Goal: Task Accomplishment & Management: Complete application form

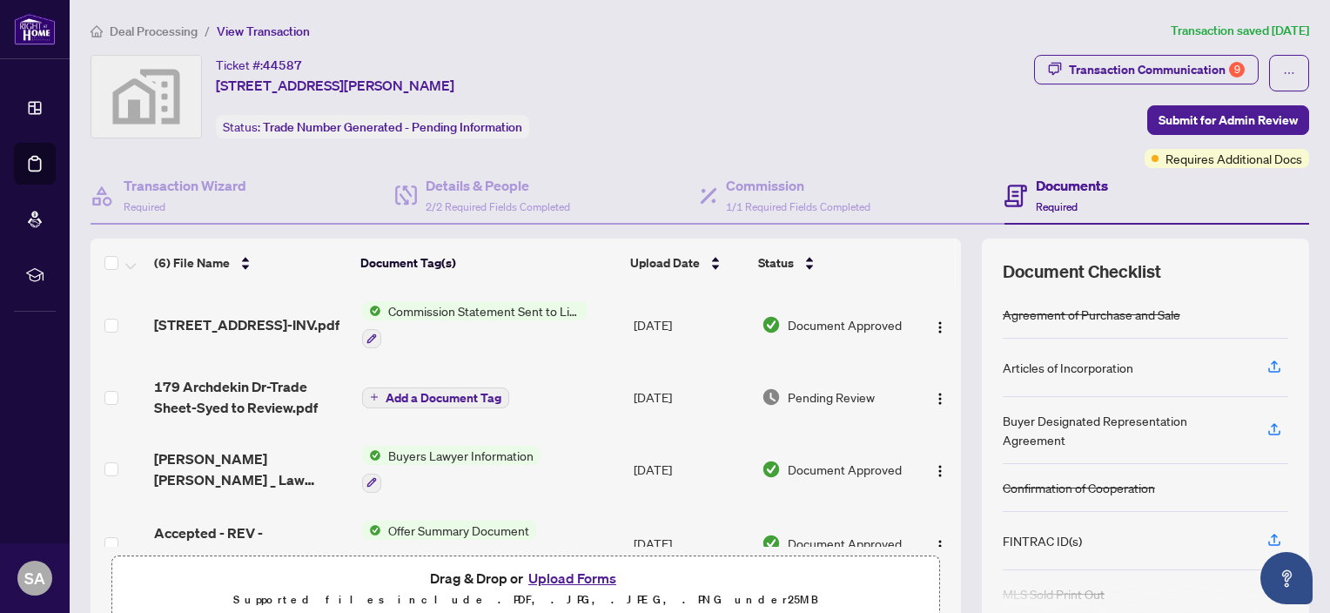
scroll to position [87, 0]
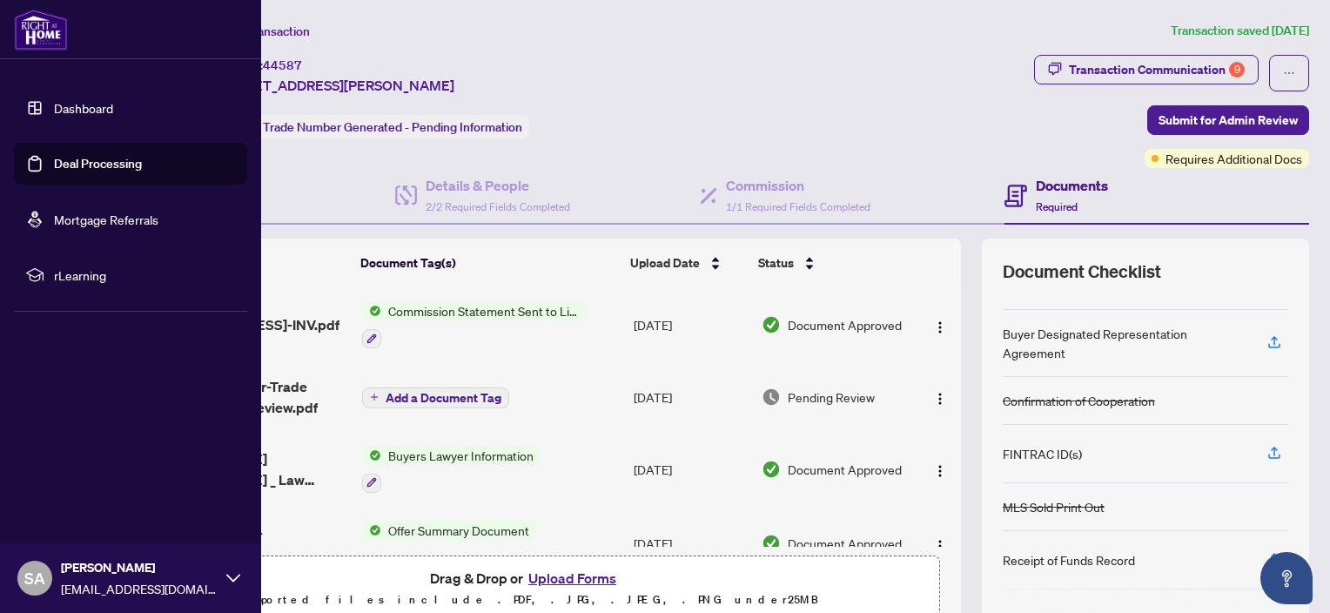
click at [37, 35] on img at bounding box center [41, 30] width 54 height 42
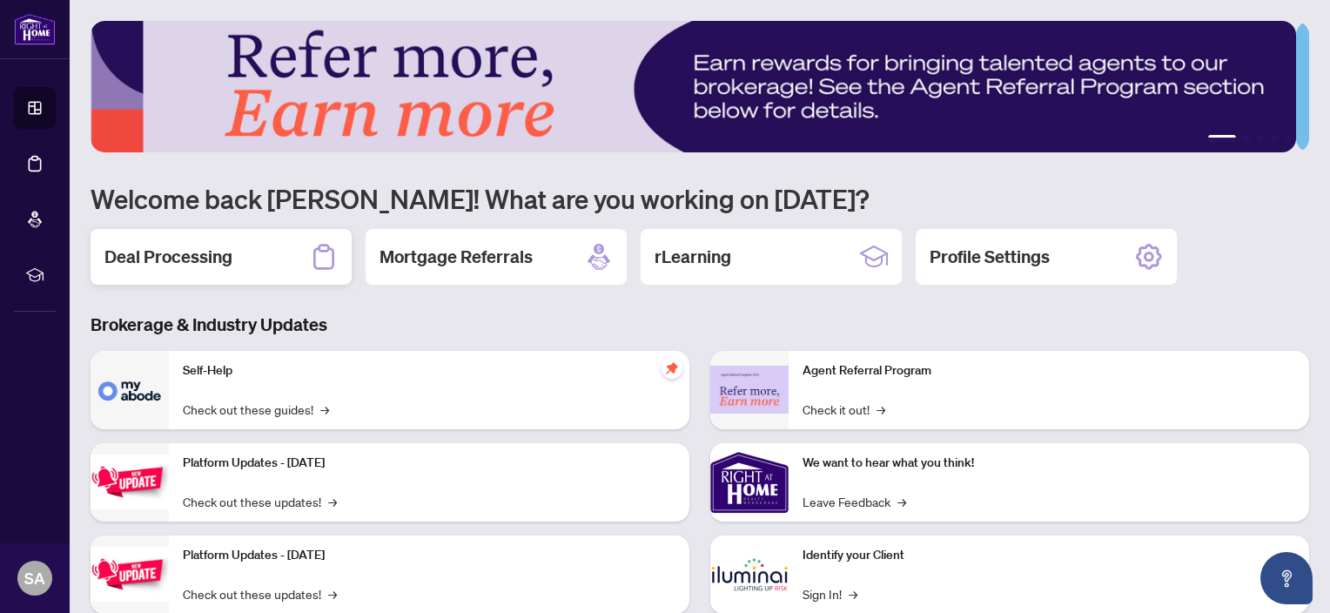
click at [207, 262] on h2 "Deal Processing" at bounding box center [168, 257] width 128 height 24
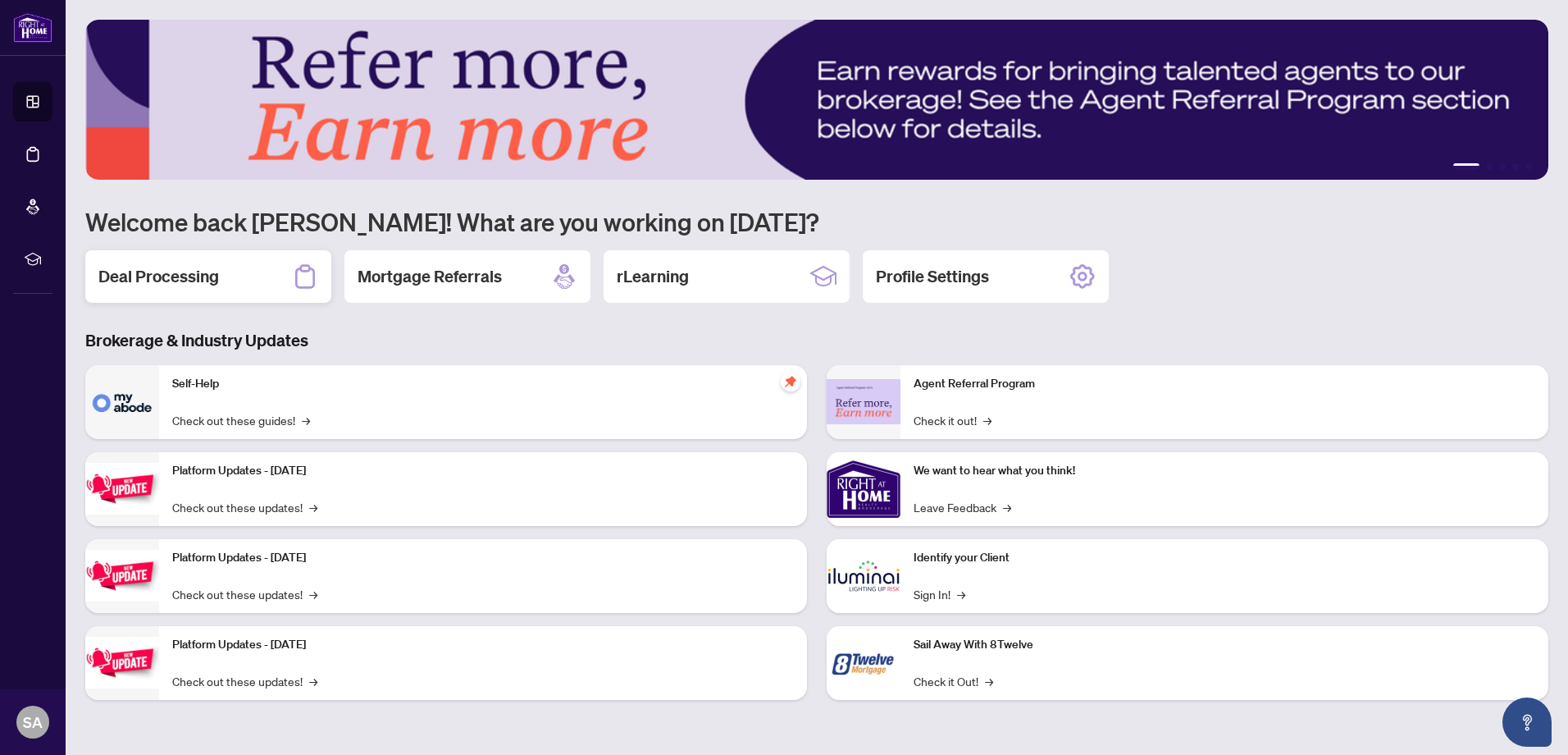
click at [266, 282] on div "Deal Processing" at bounding box center [208, 277] width 246 height 53
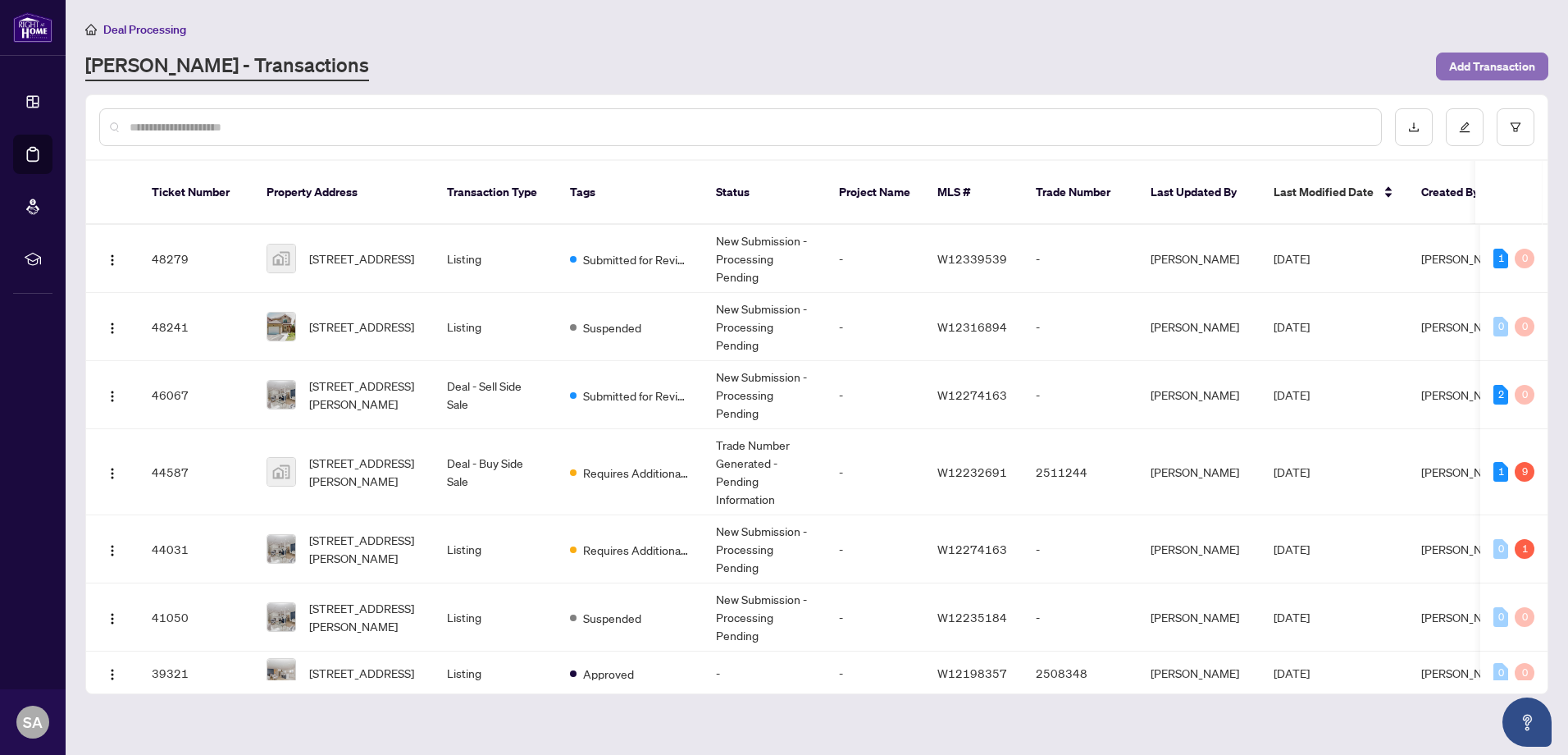
click at [1476, 57] on span "Add Transaction" at bounding box center [1492, 67] width 86 height 26
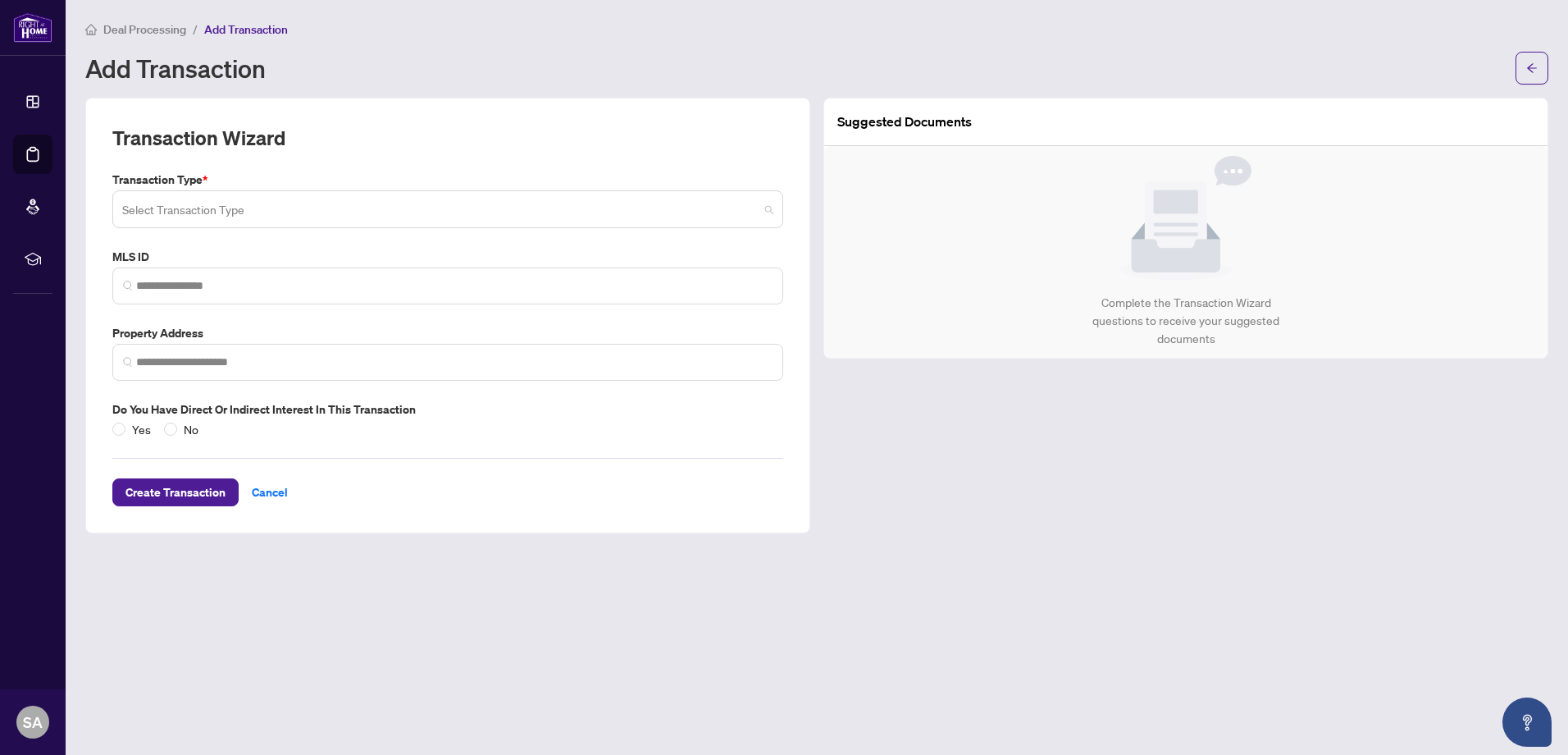
click at [383, 212] on input "search" at bounding box center [441, 211] width 637 height 36
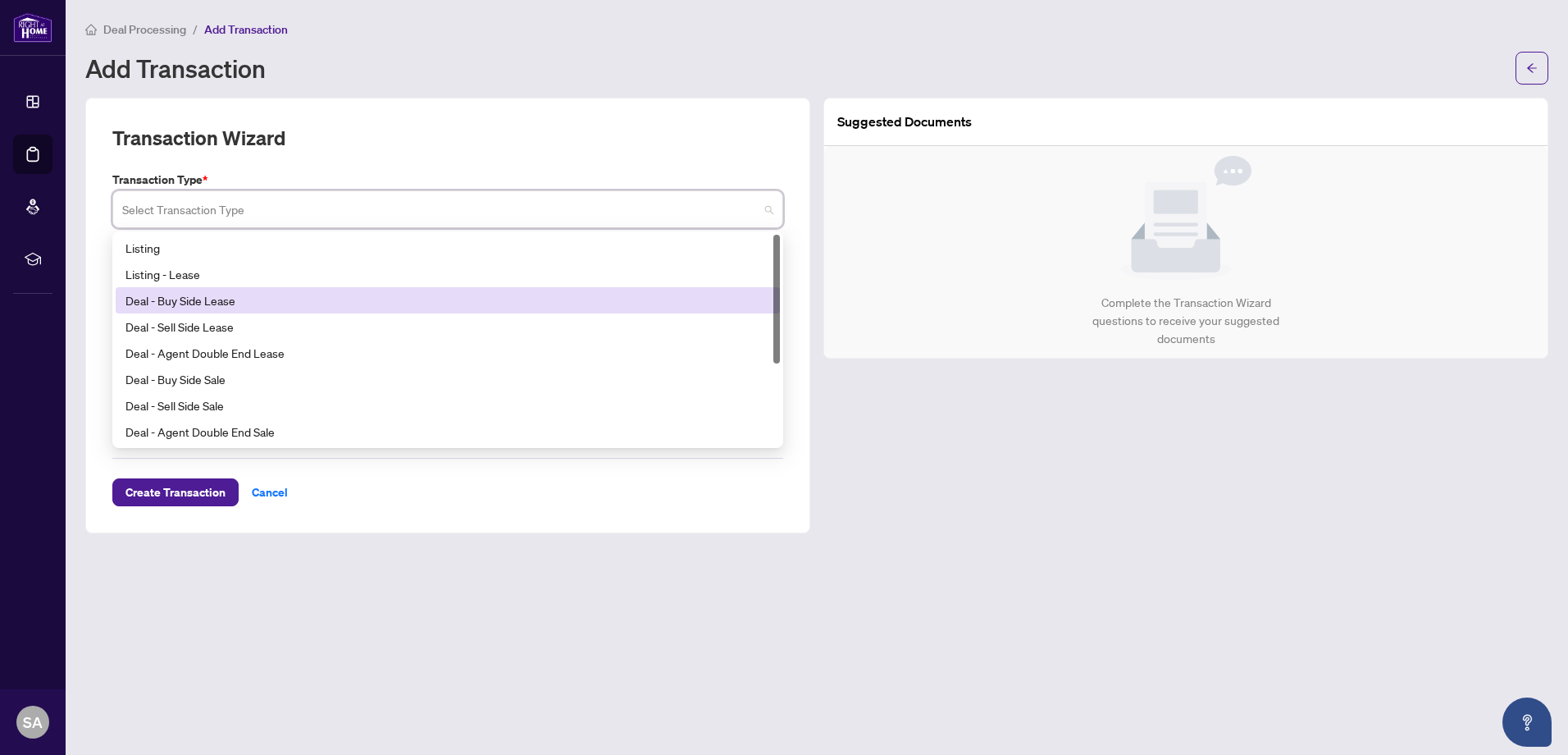
click at [270, 306] on div "Deal - Buy Side Lease" at bounding box center [448, 300] width 645 height 18
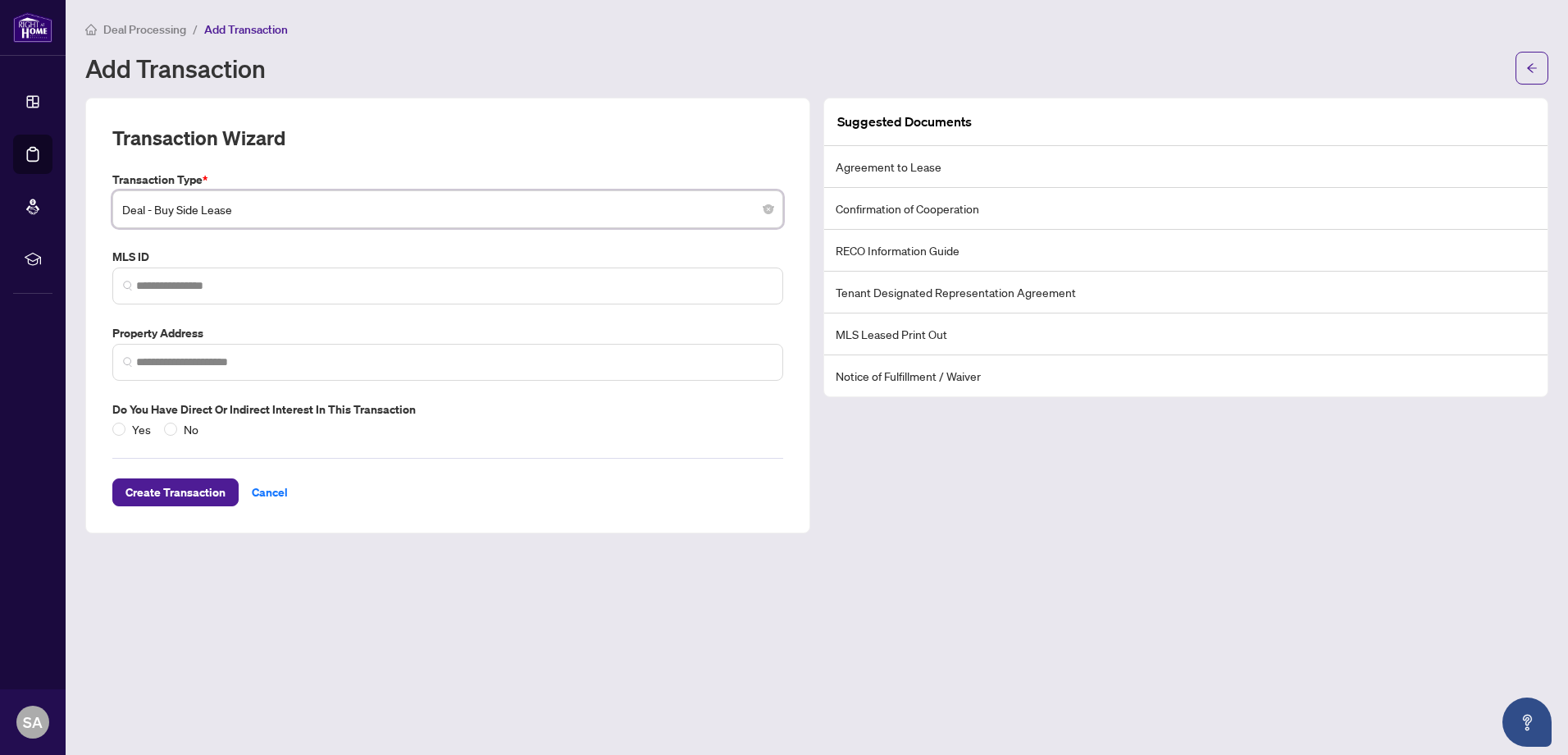
click at [268, 213] on span "Deal - Buy Side Lease" at bounding box center [448, 208] width 651 height 31
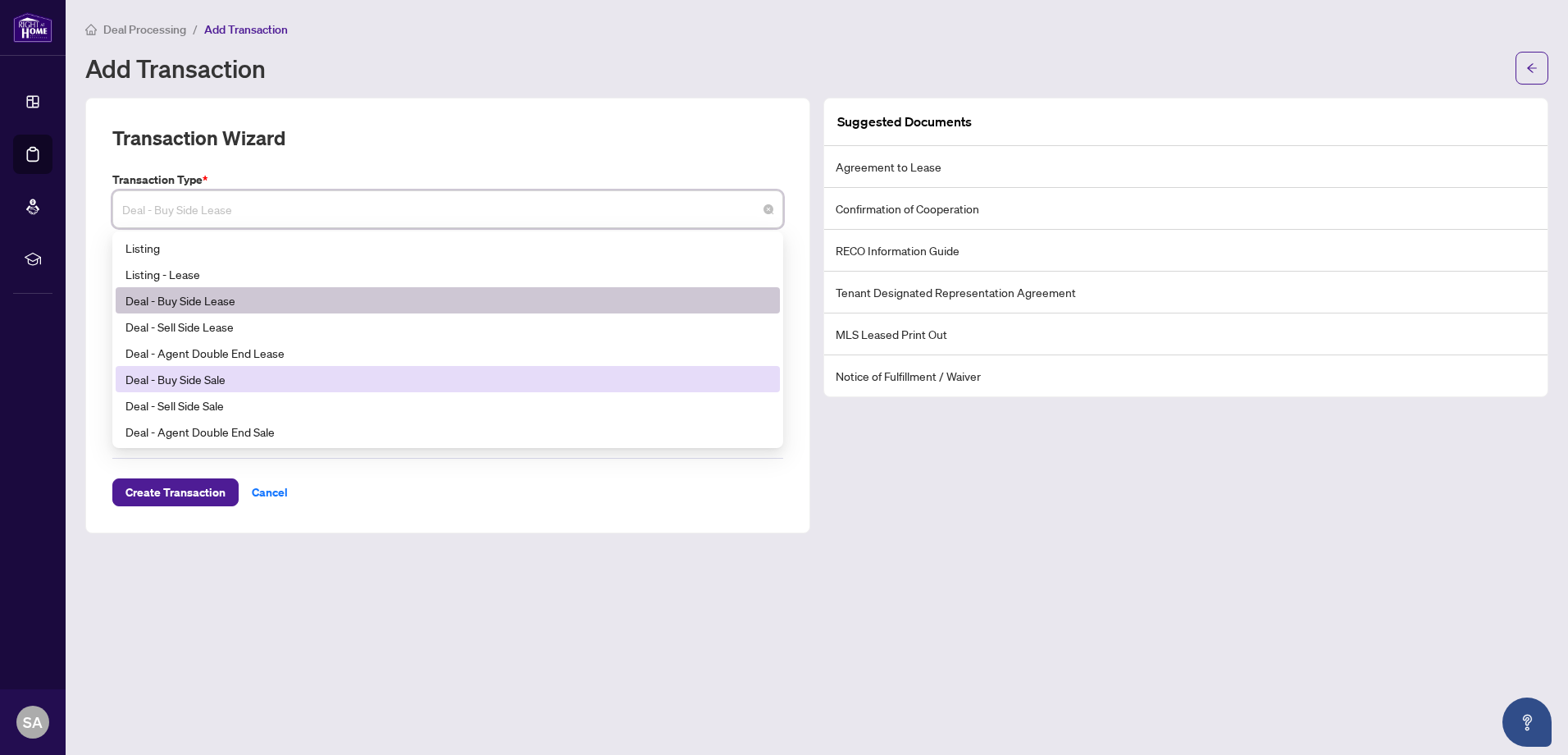
click at [263, 376] on div "Deal - Buy Side Sale" at bounding box center [448, 379] width 645 height 18
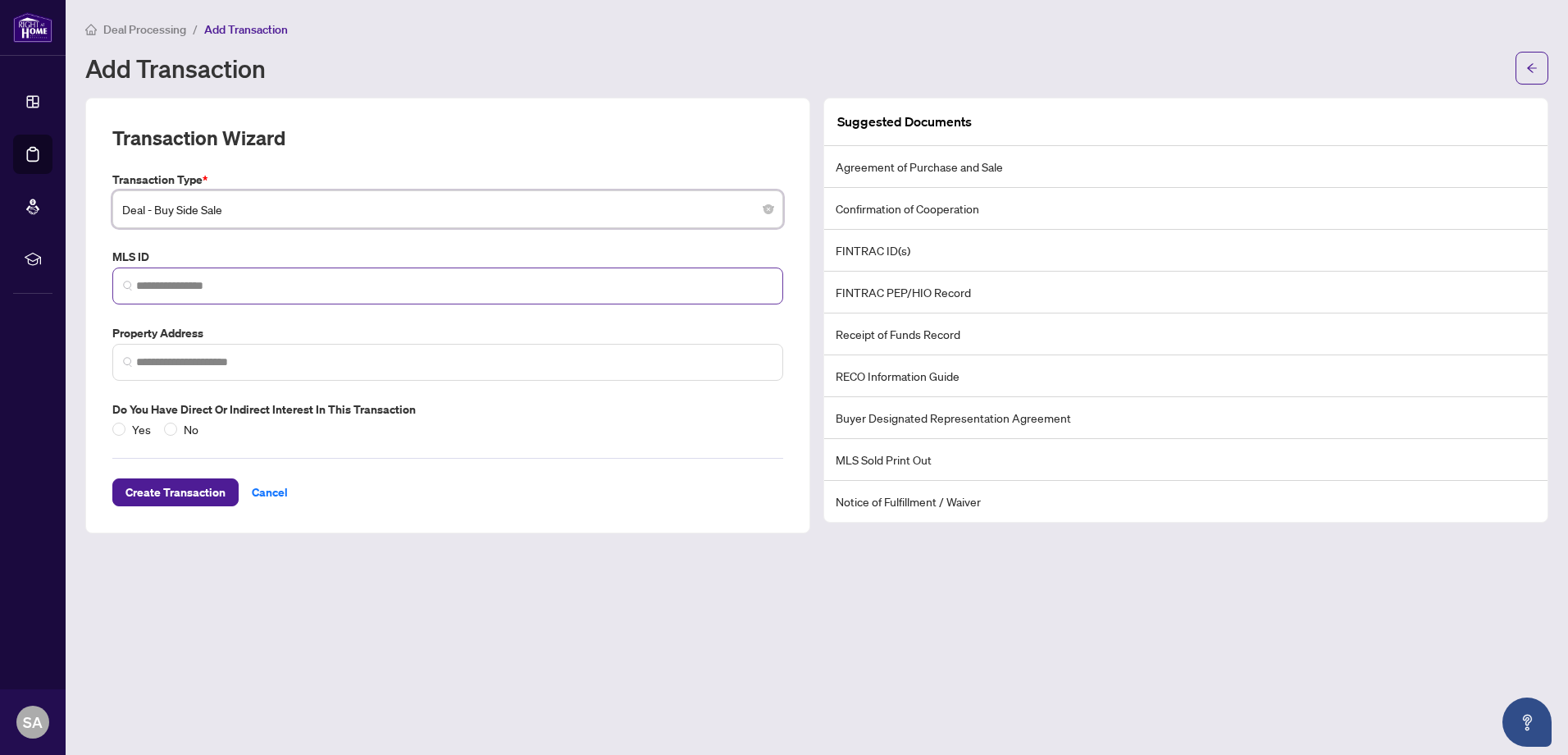
click at [278, 301] on span at bounding box center [448, 286] width 671 height 37
click at [333, 291] on input "search" at bounding box center [455, 286] width 637 height 17
paste input "*********"
type input "*********"
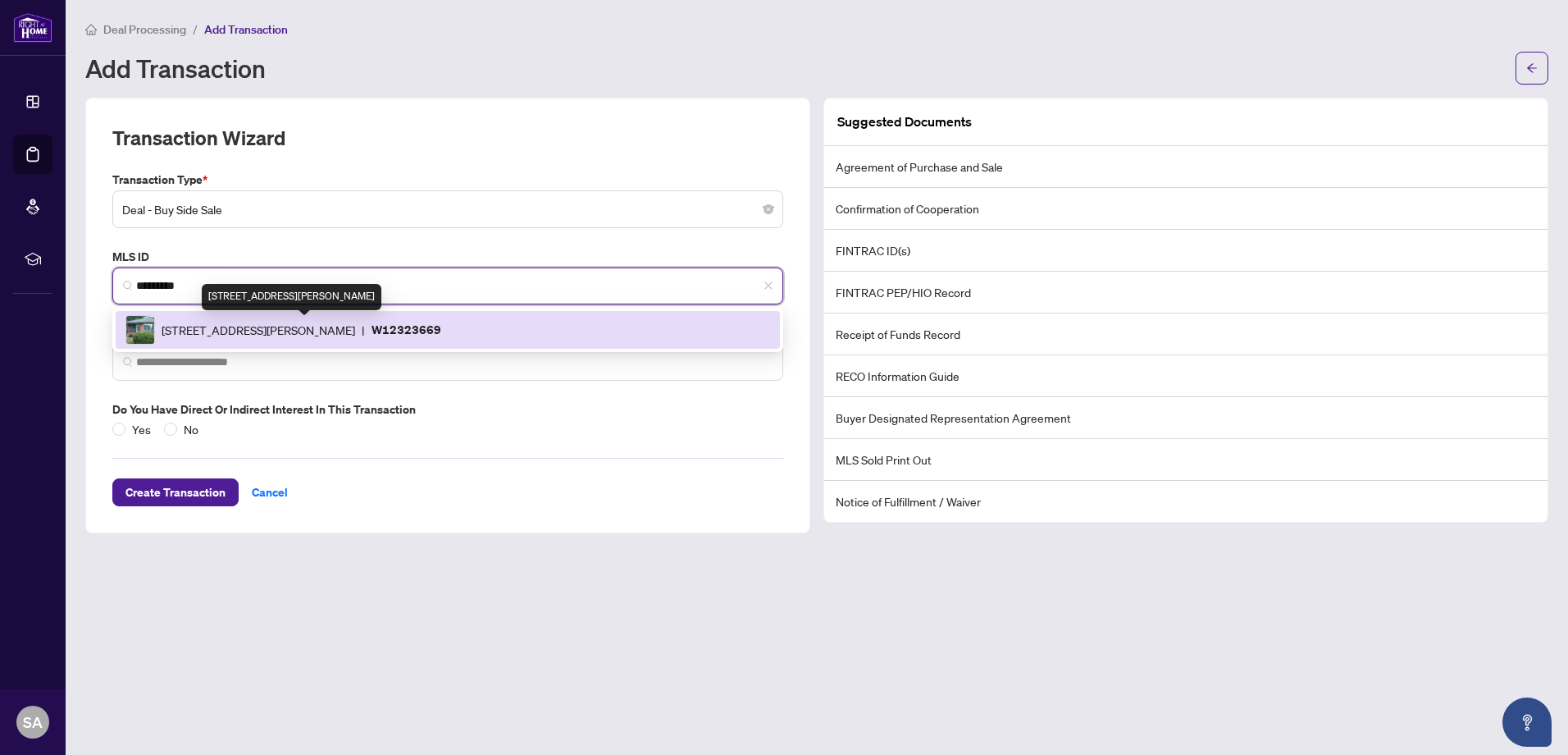
click at [355, 326] on span "81 Addington Cres, Brampton, Ontario L6T 2R4, Canada" at bounding box center [257, 329] width 193 height 18
type input "**********"
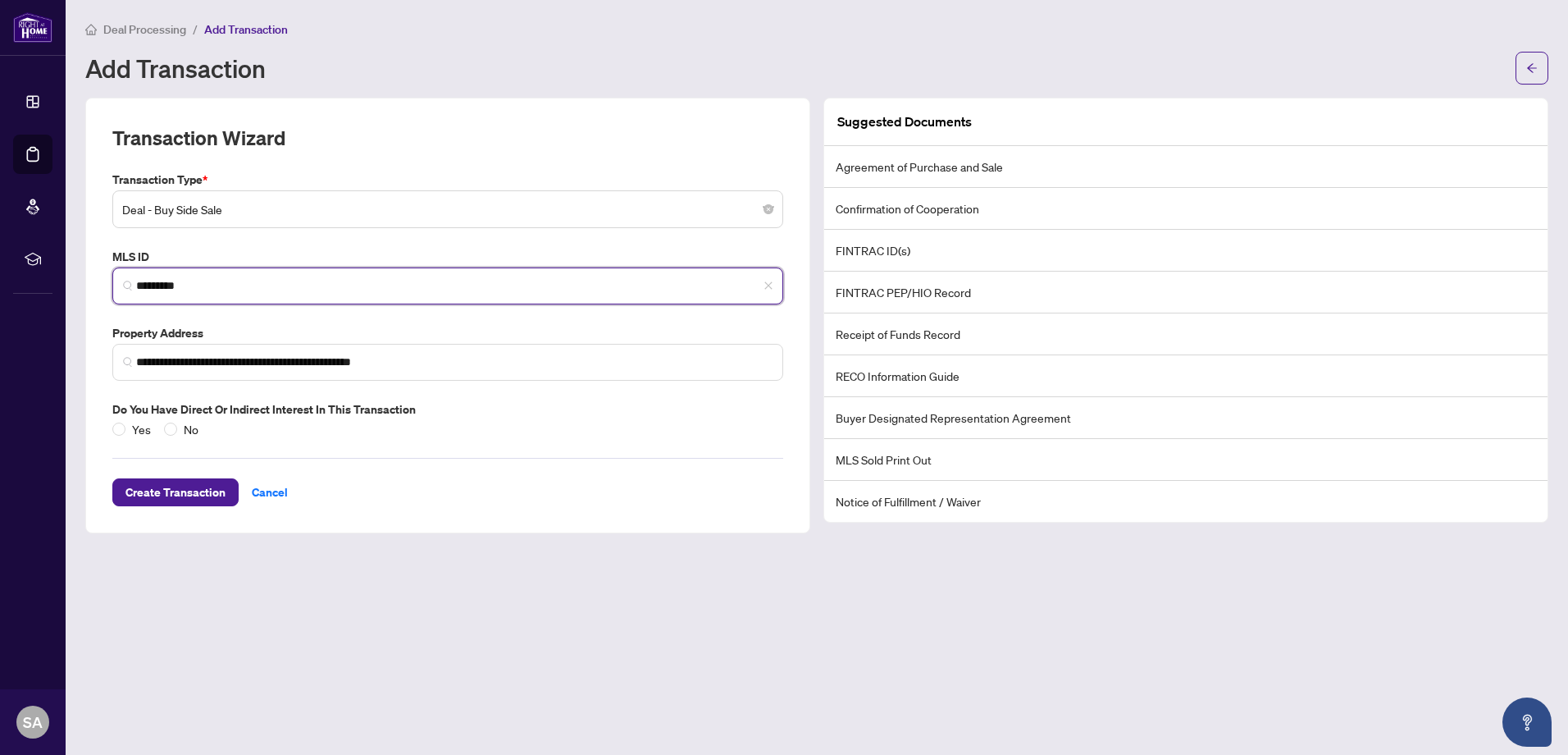
type input "*********"
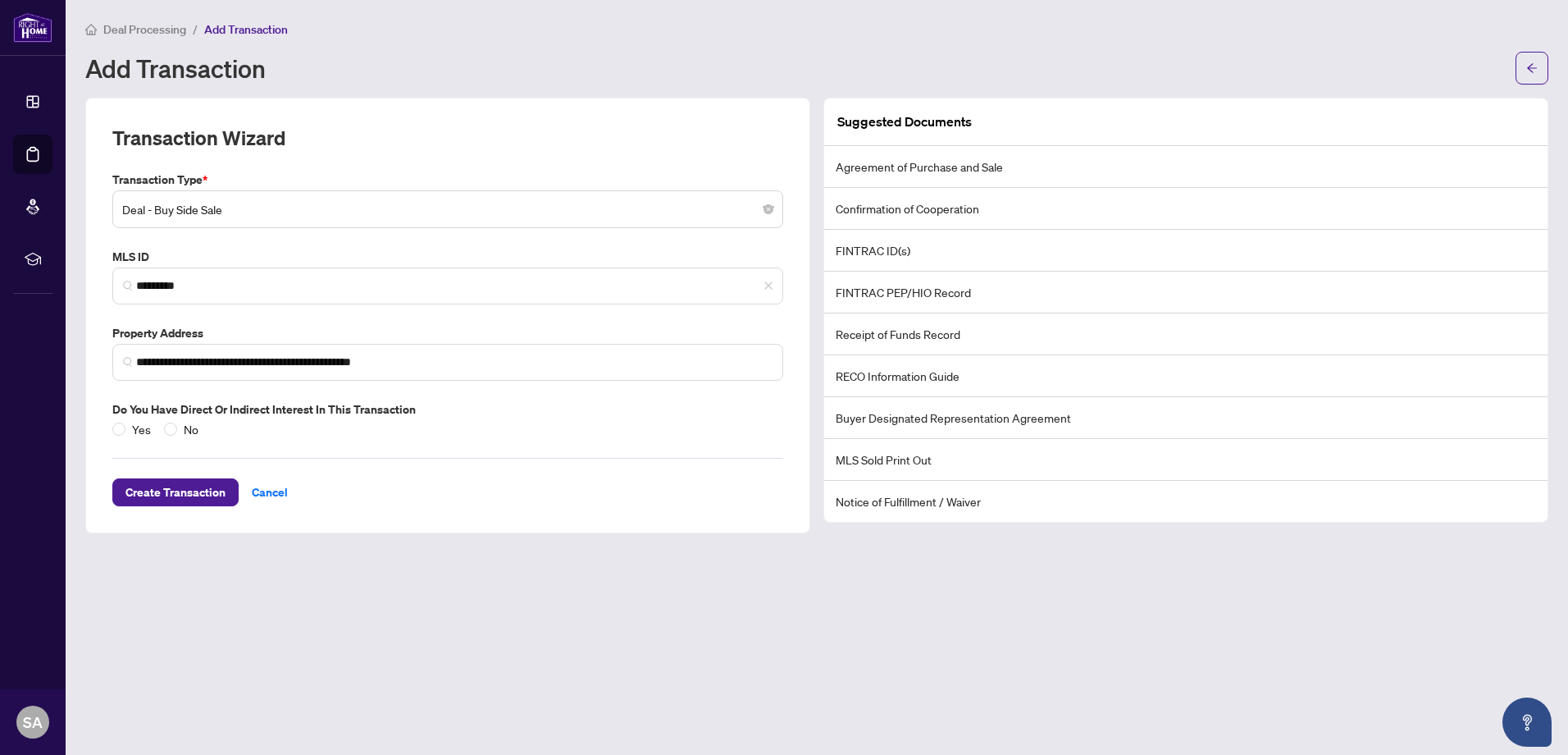
click at [161, 432] on div "Yes No" at bounding box center [158, 429] width 92 height 18
click at [175, 496] on span "Create Transaction" at bounding box center [175, 492] width 100 height 26
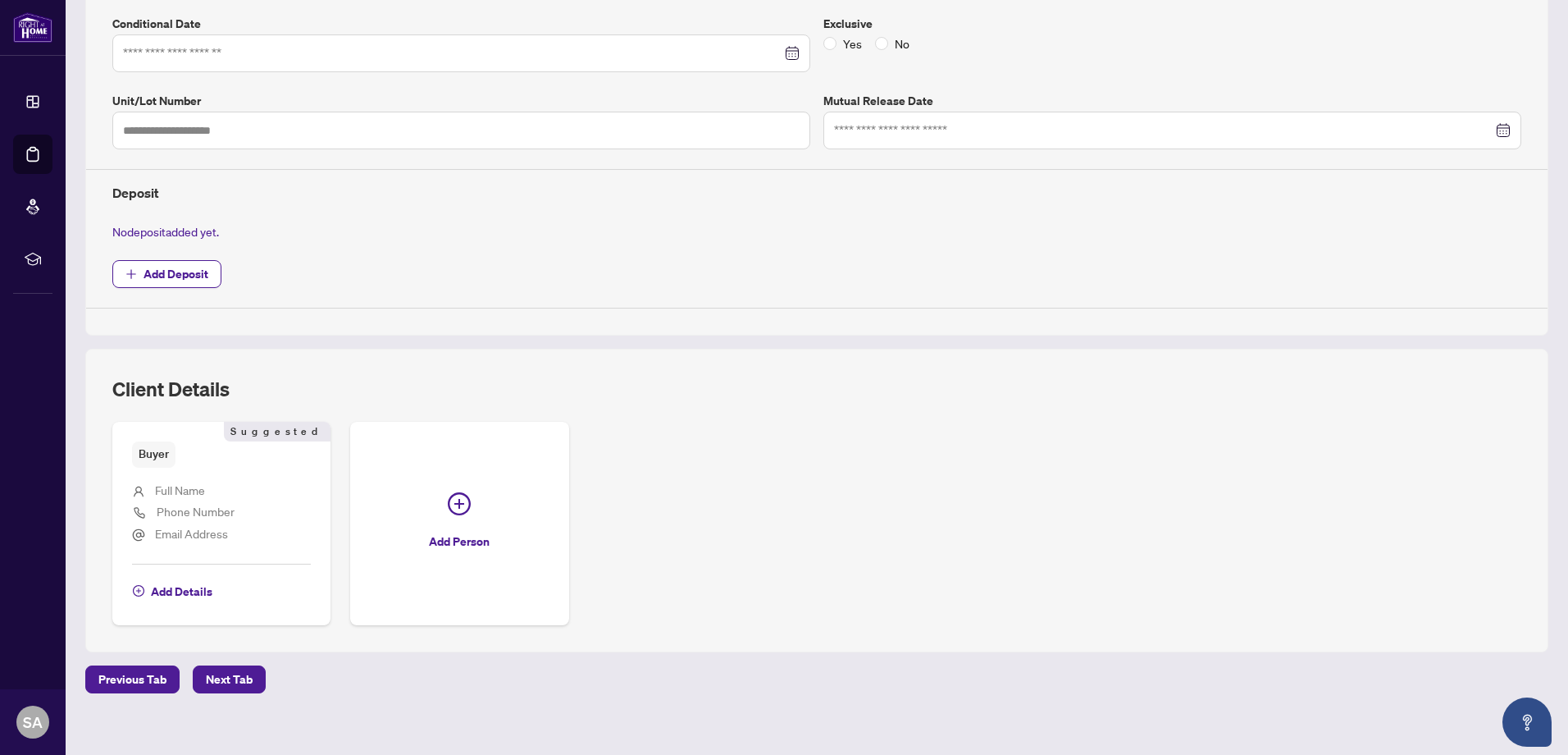
scroll to position [452, 0]
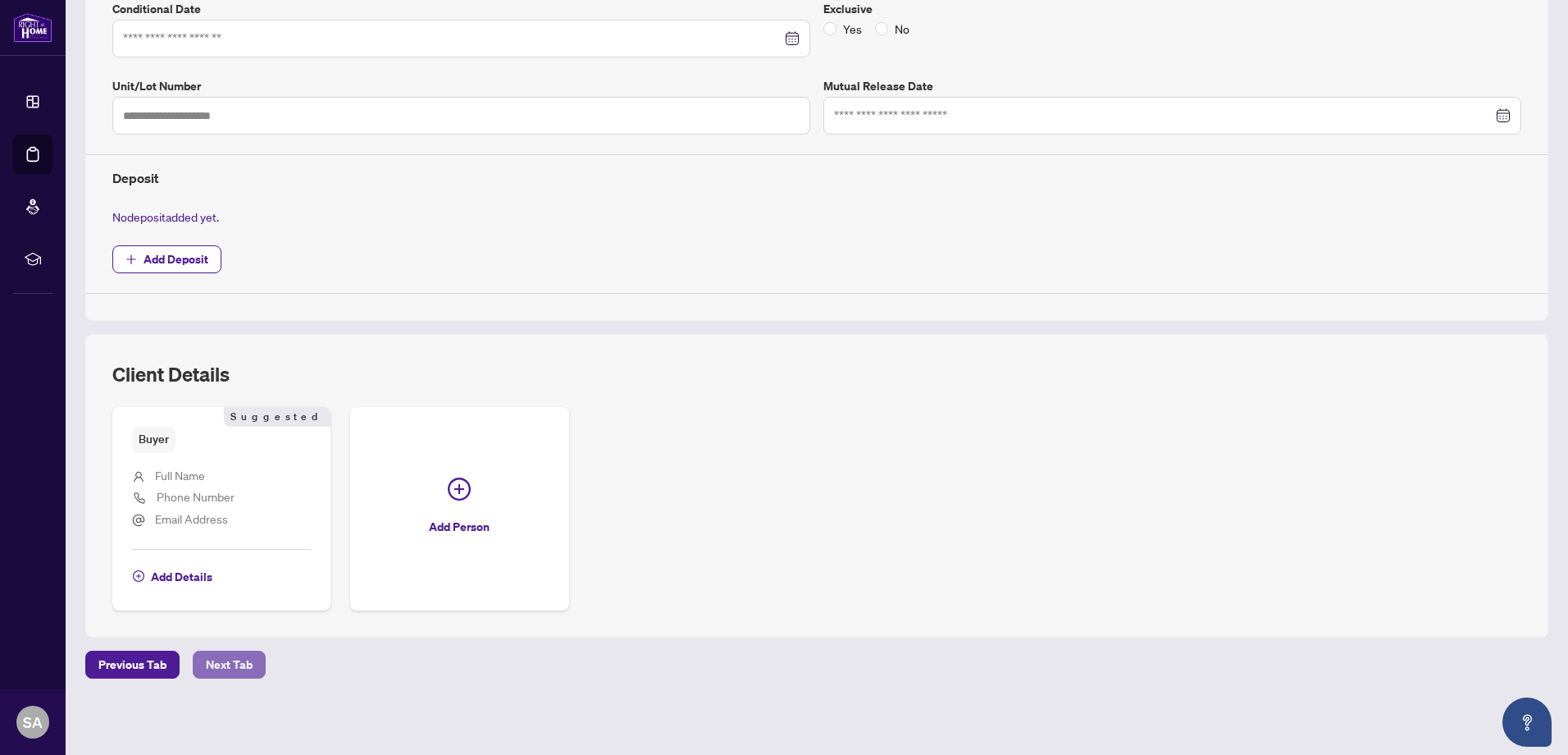
click at [247, 674] on span "Next Tab" at bounding box center [230, 665] width 47 height 26
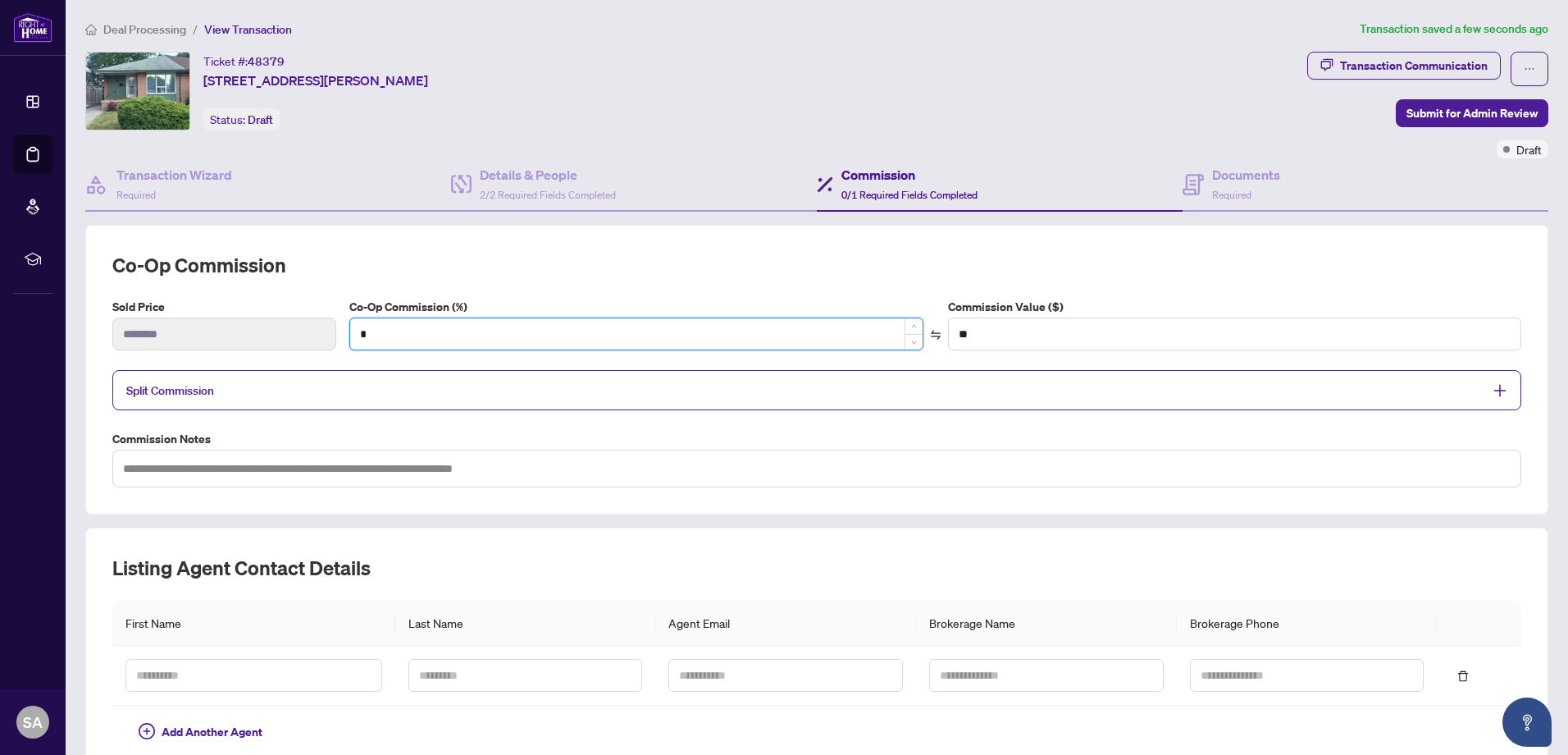
click at [495, 339] on input "*" at bounding box center [637, 334] width 573 height 31
type input "*"
type input "*******"
type input "***"
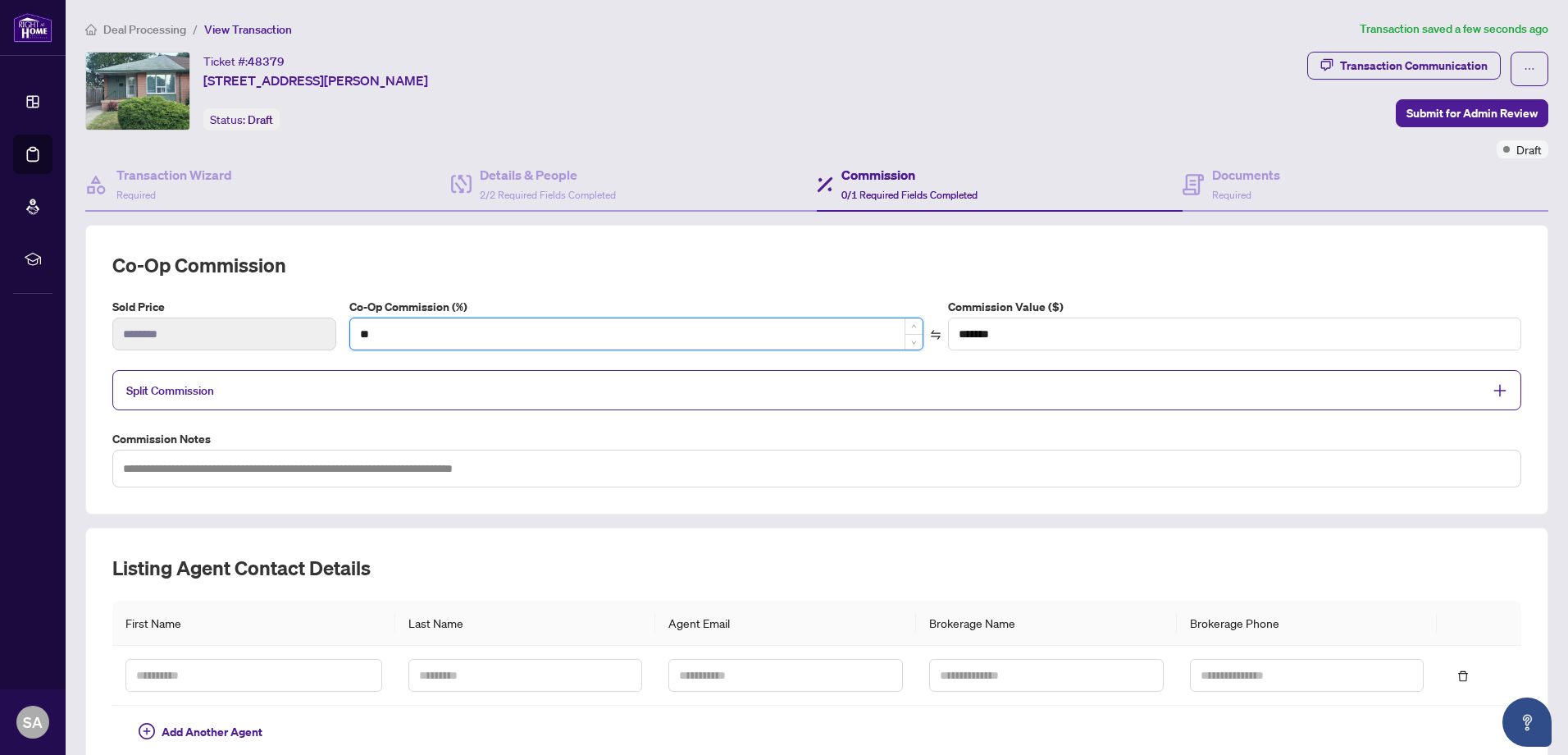
type input "*******"
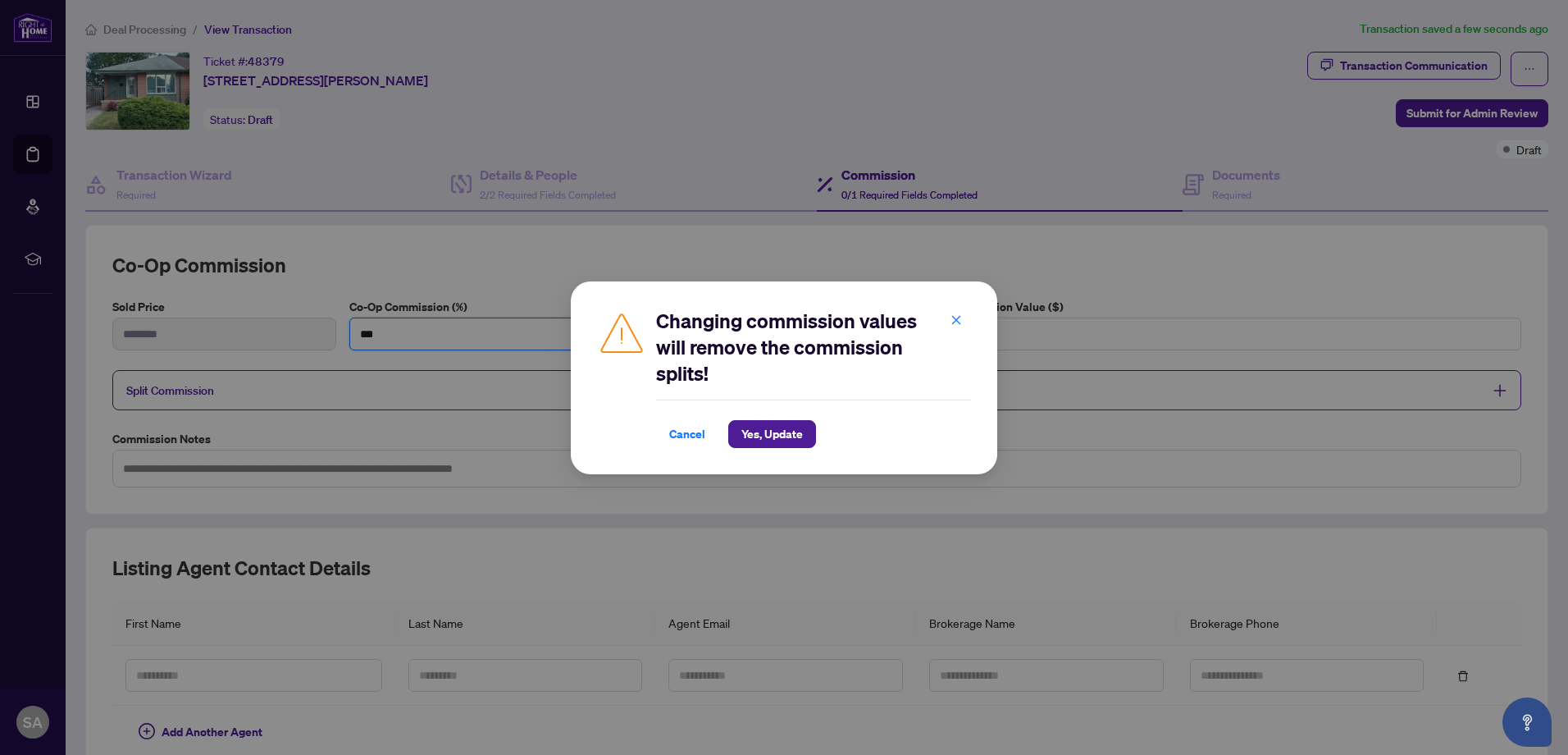
type input "***"
click at [770, 434] on span "Yes, Update" at bounding box center [772, 435] width 61 height 26
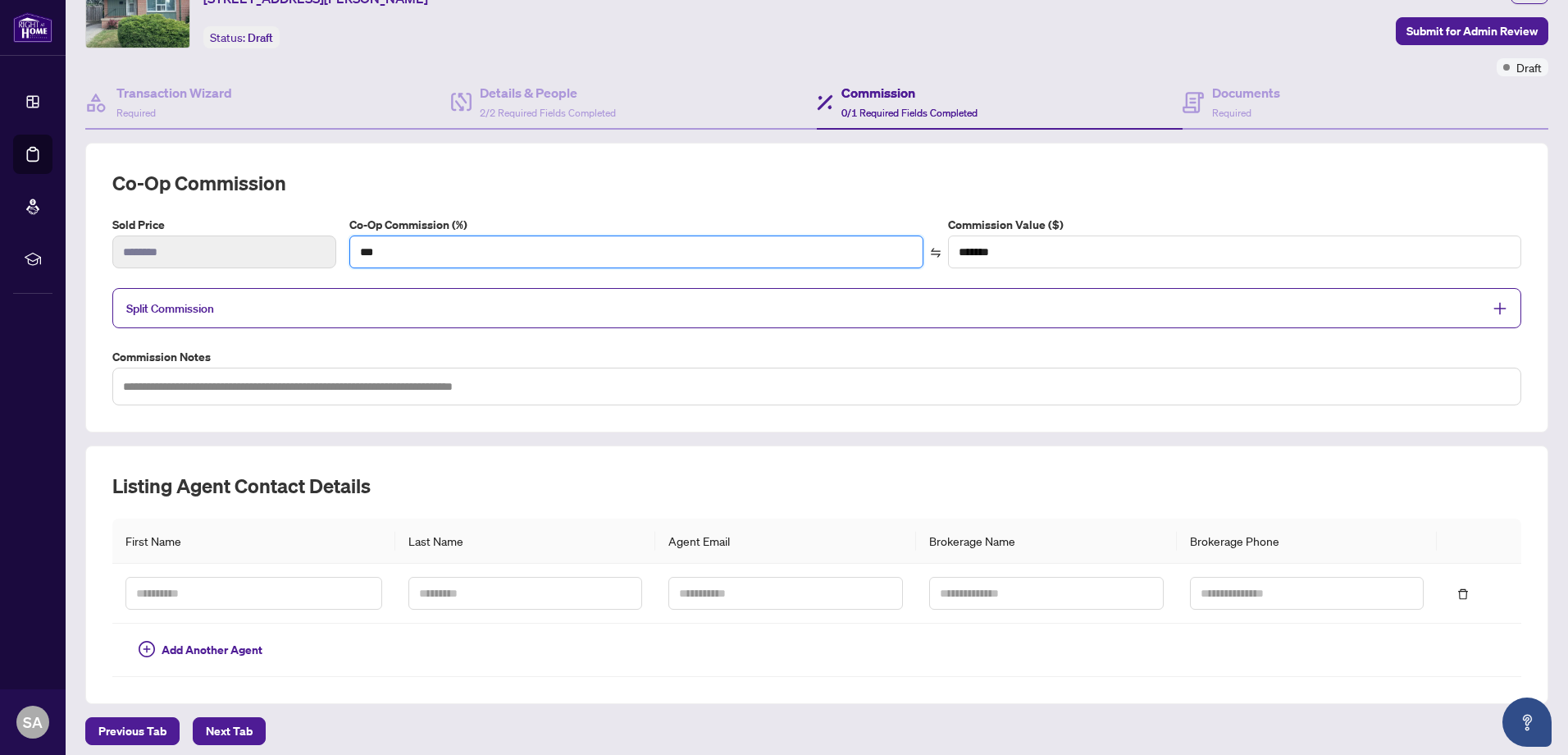
scroll to position [148, 0]
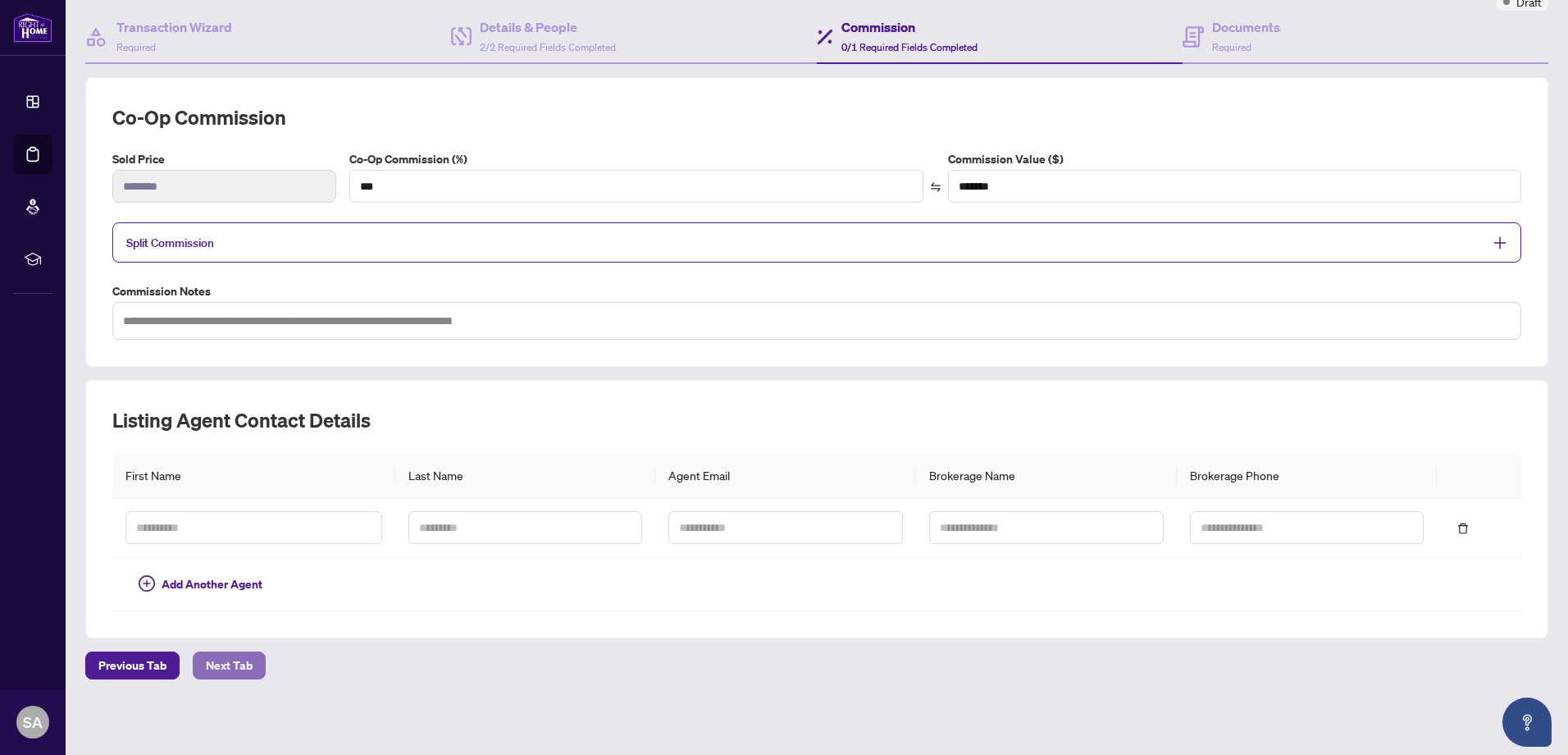
click at [251, 662] on span "Next Tab" at bounding box center [230, 665] width 47 height 26
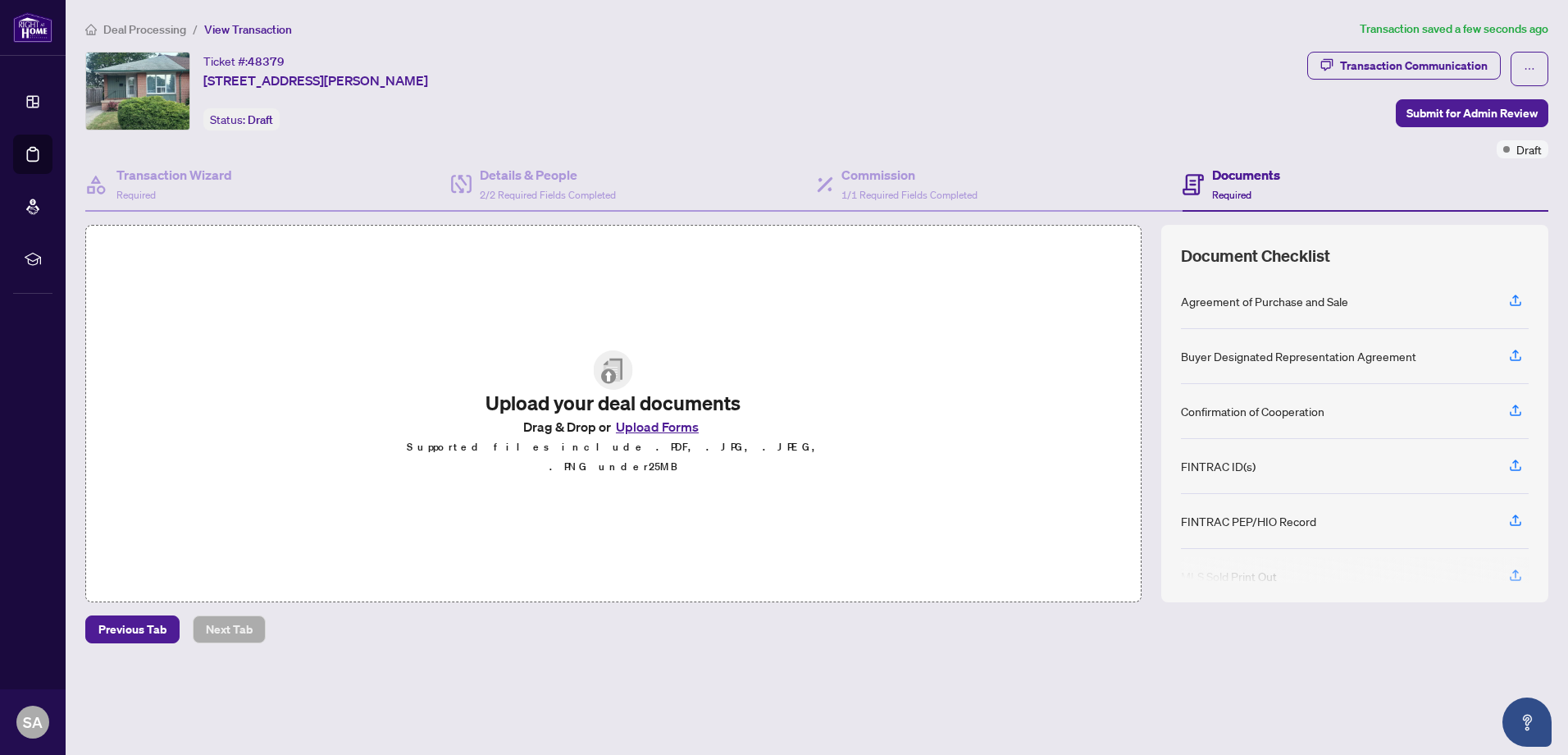
click at [674, 437] on button "Upload Forms" at bounding box center [658, 426] width 92 height 22
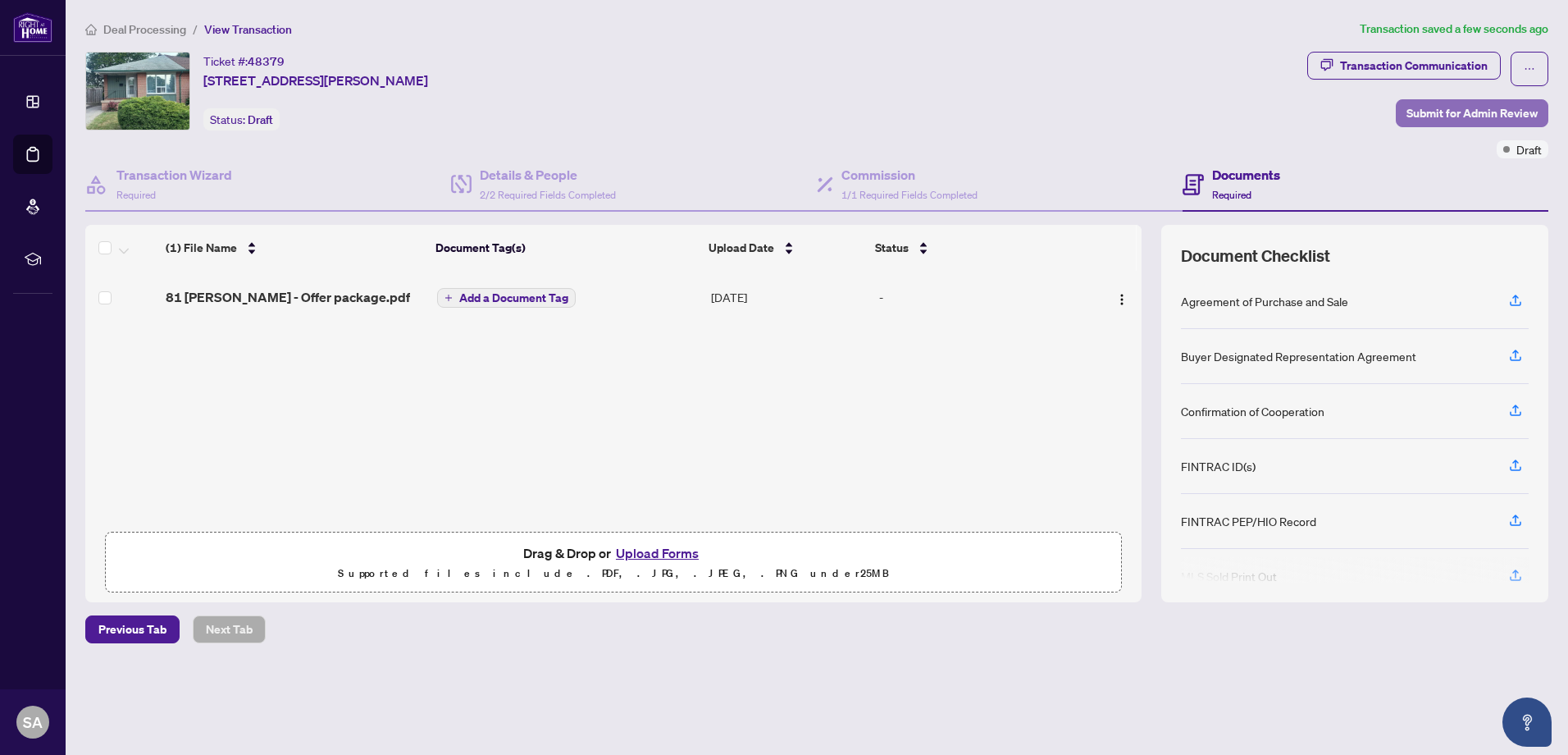
click at [1460, 109] on span "Submit for Admin Review" at bounding box center [1472, 113] width 131 height 26
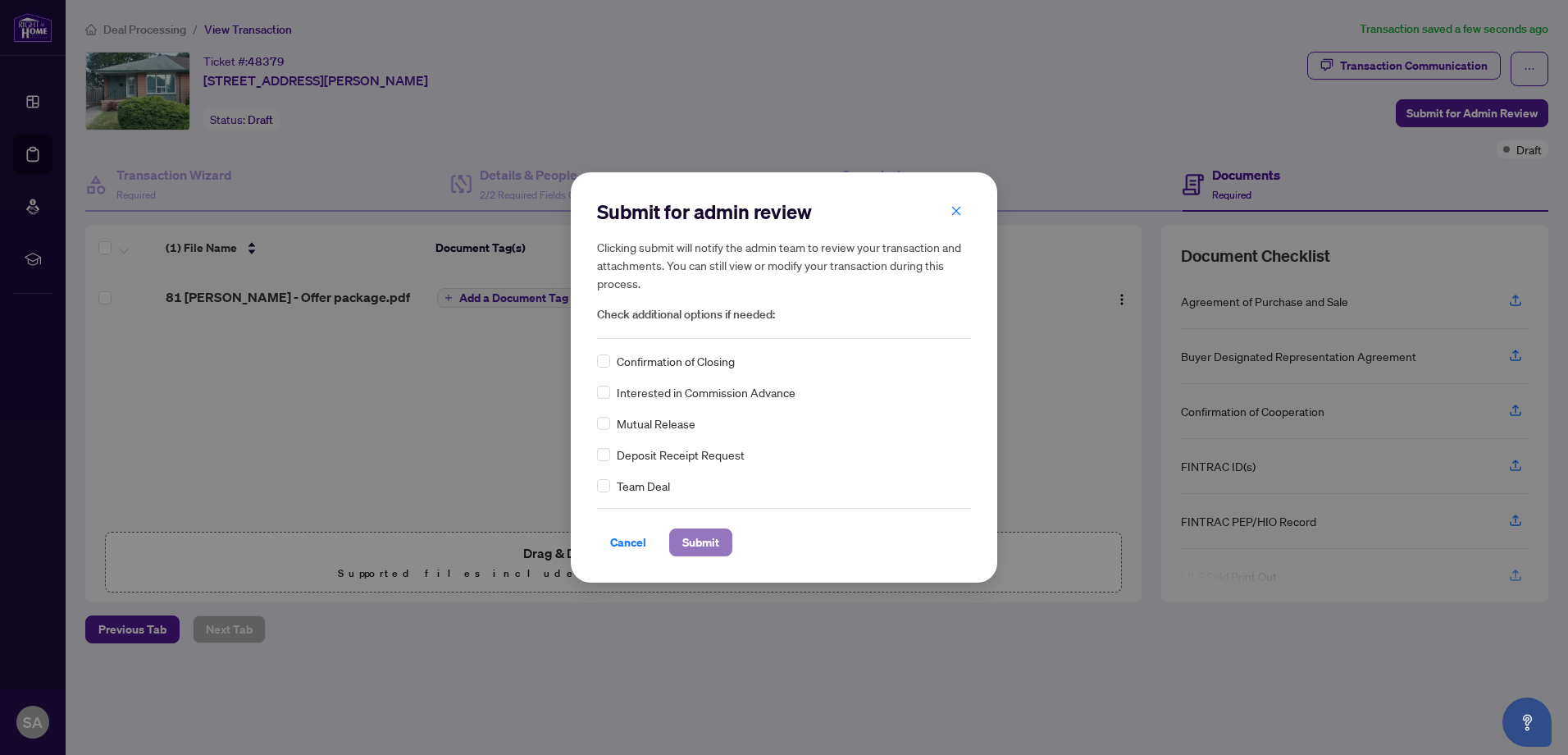
click at [716, 547] on span "Submit" at bounding box center [700, 542] width 37 height 26
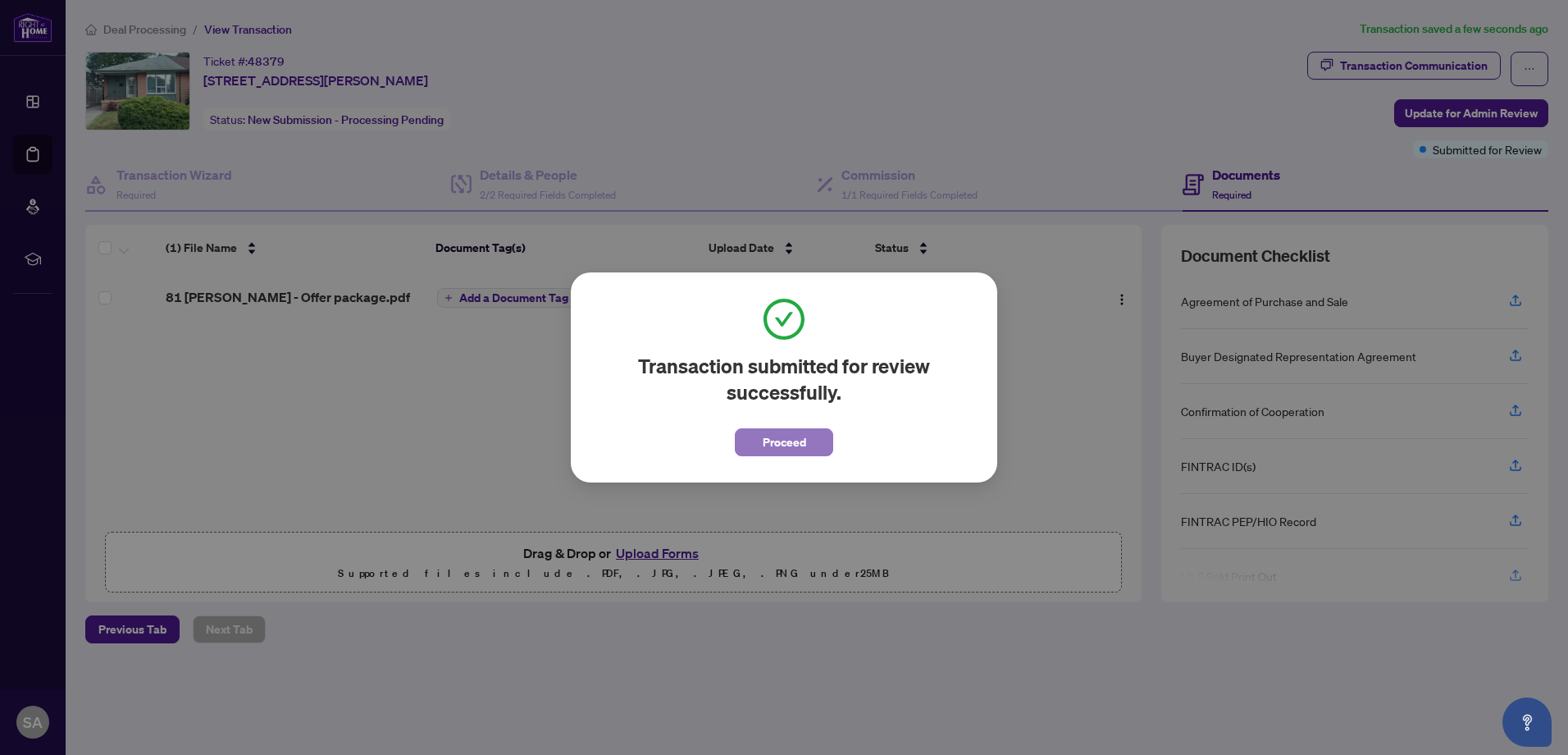
click at [808, 452] on button "Proceed" at bounding box center [784, 442] width 98 height 28
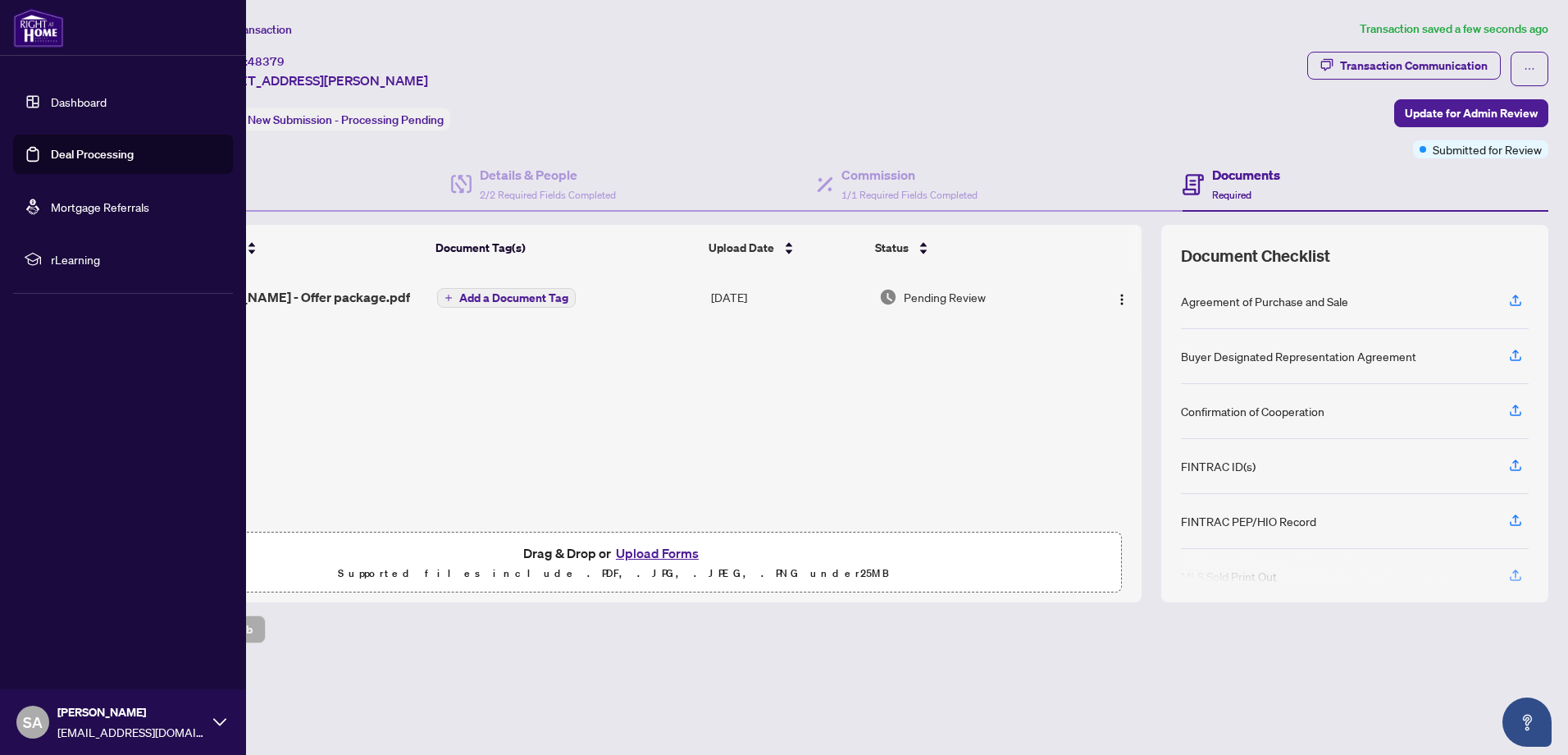
click at [45, 38] on img at bounding box center [39, 28] width 51 height 40
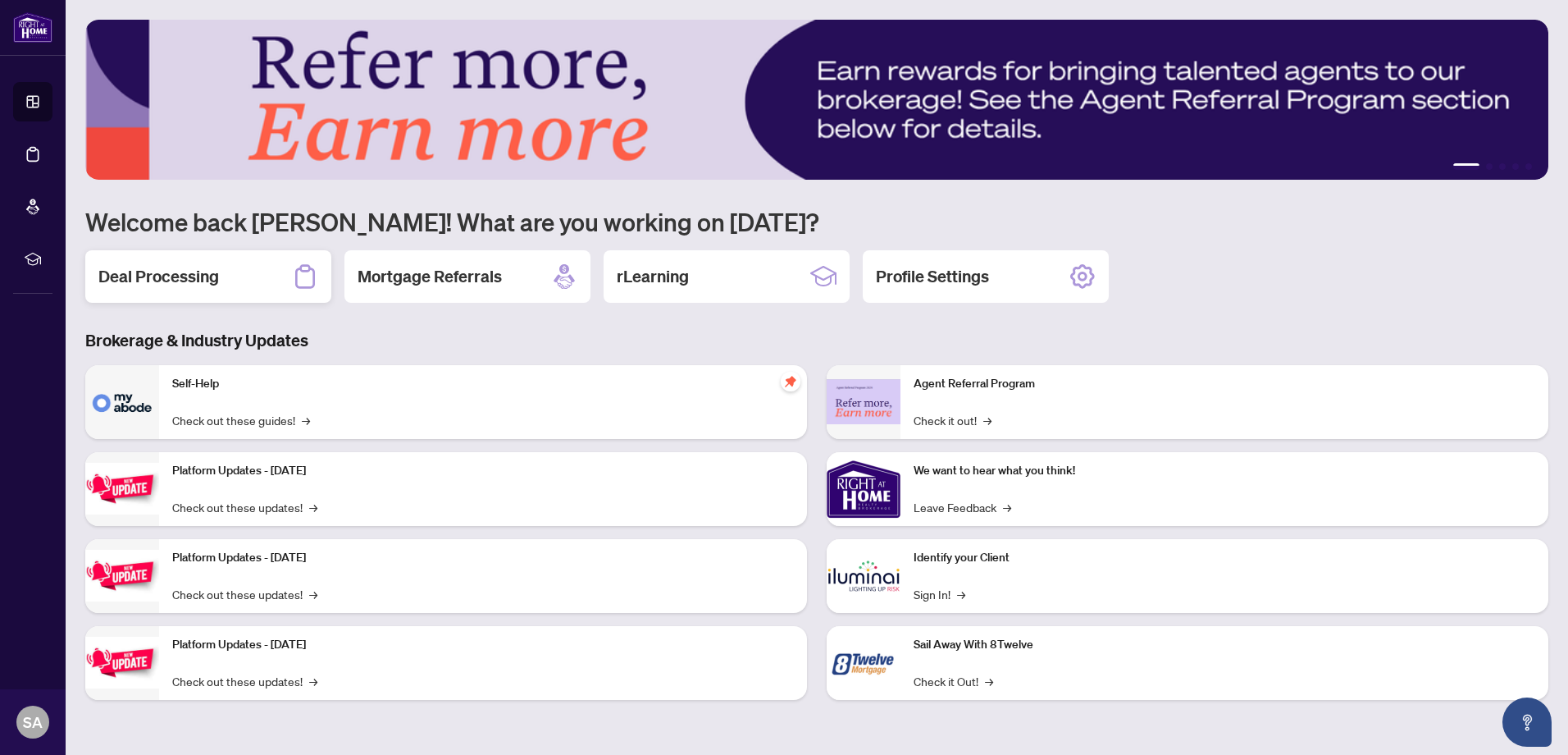
click at [216, 282] on h2 "Deal Processing" at bounding box center [158, 276] width 121 height 23
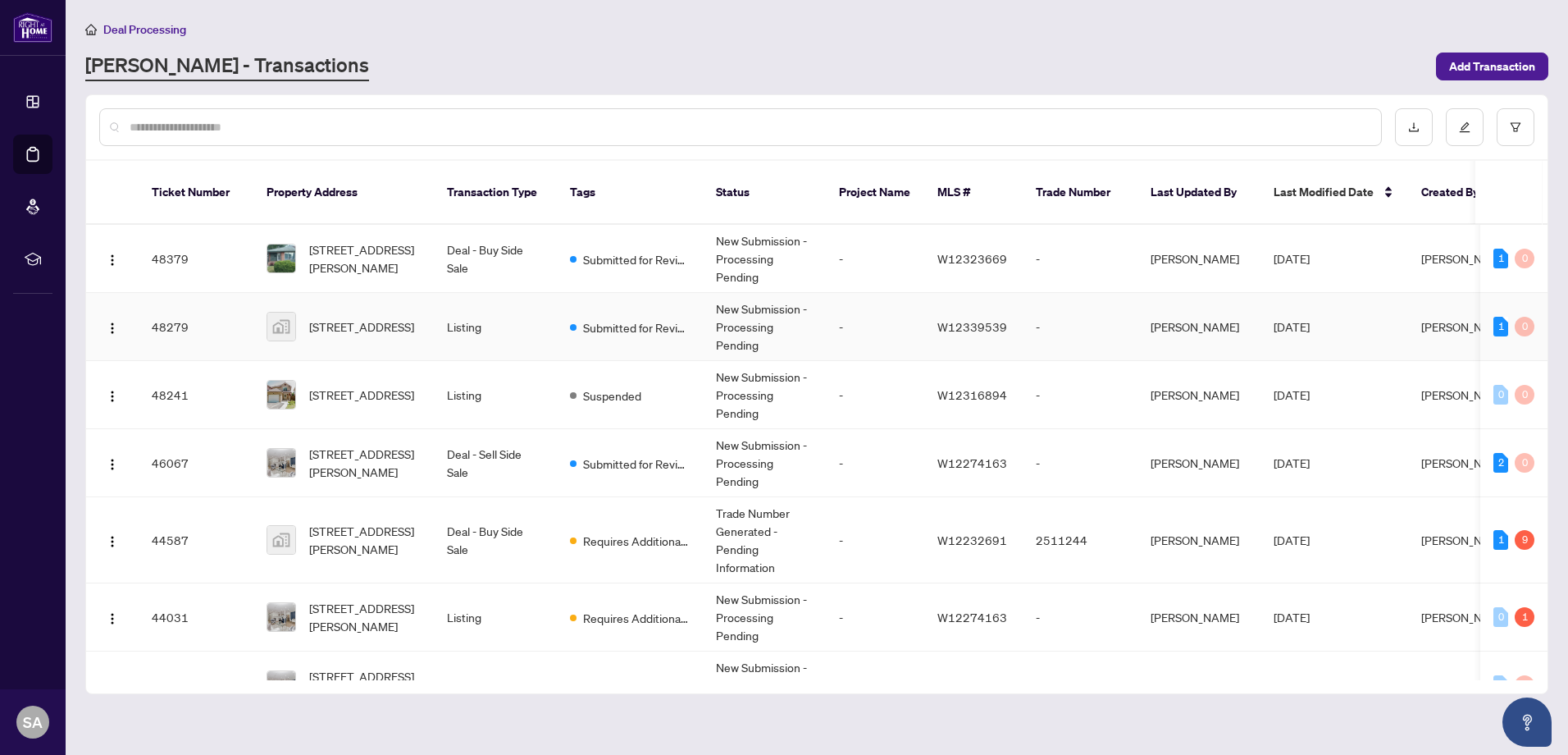
click at [296, 312] on div "[STREET_ADDRESS]" at bounding box center [344, 326] width 155 height 29
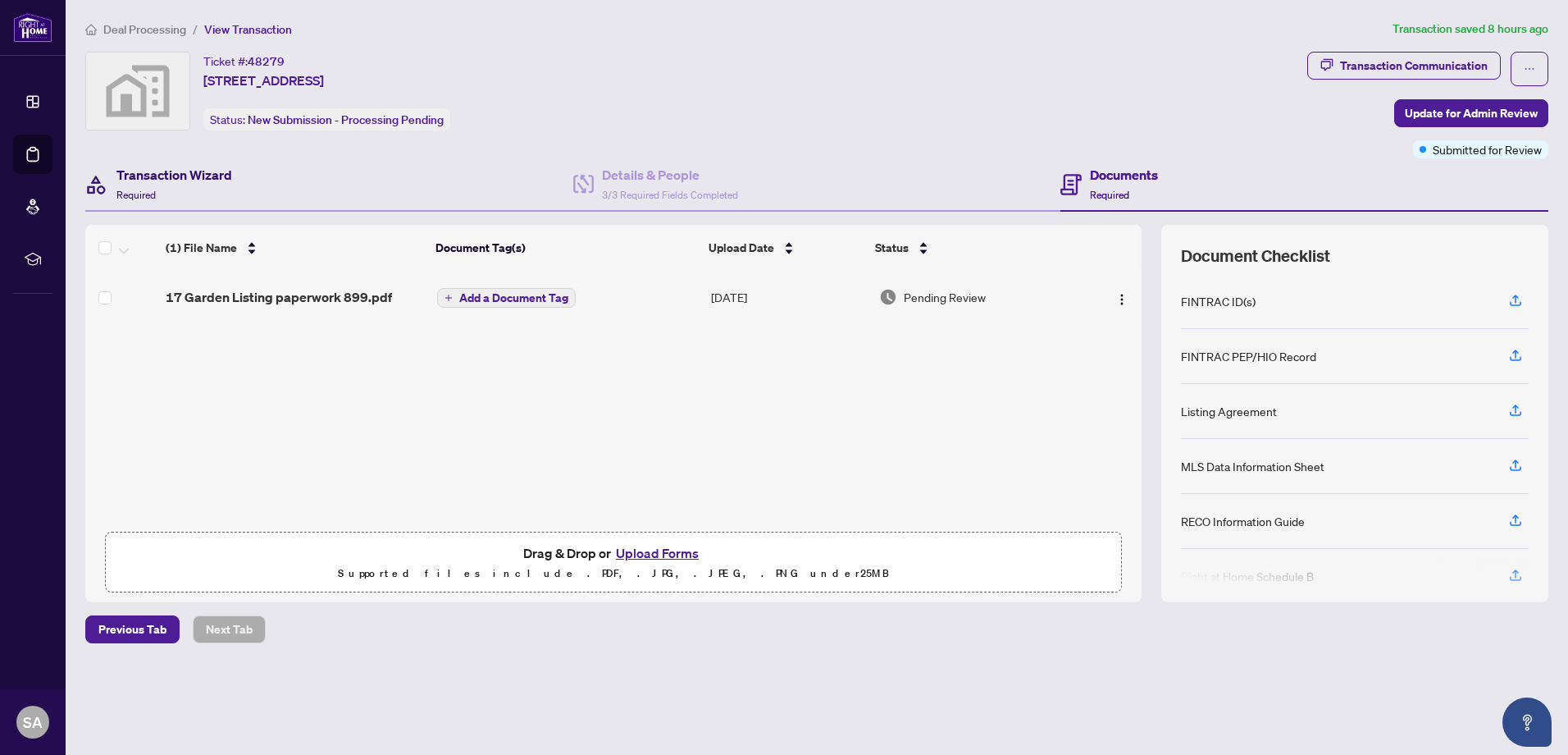
click at [210, 182] on h4 "Transaction Wizard" at bounding box center [174, 174] width 116 height 20
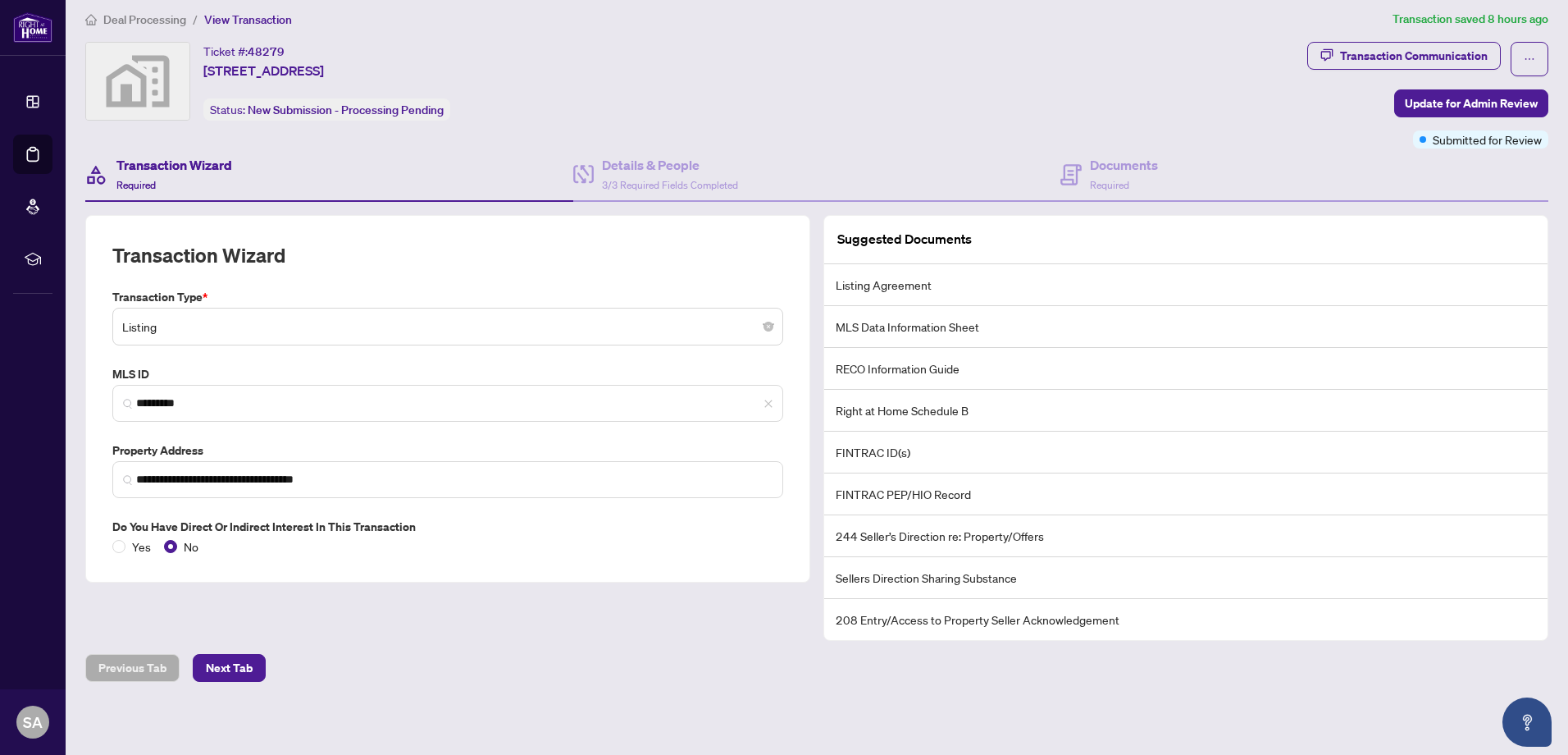
scroll to position [13, 0]
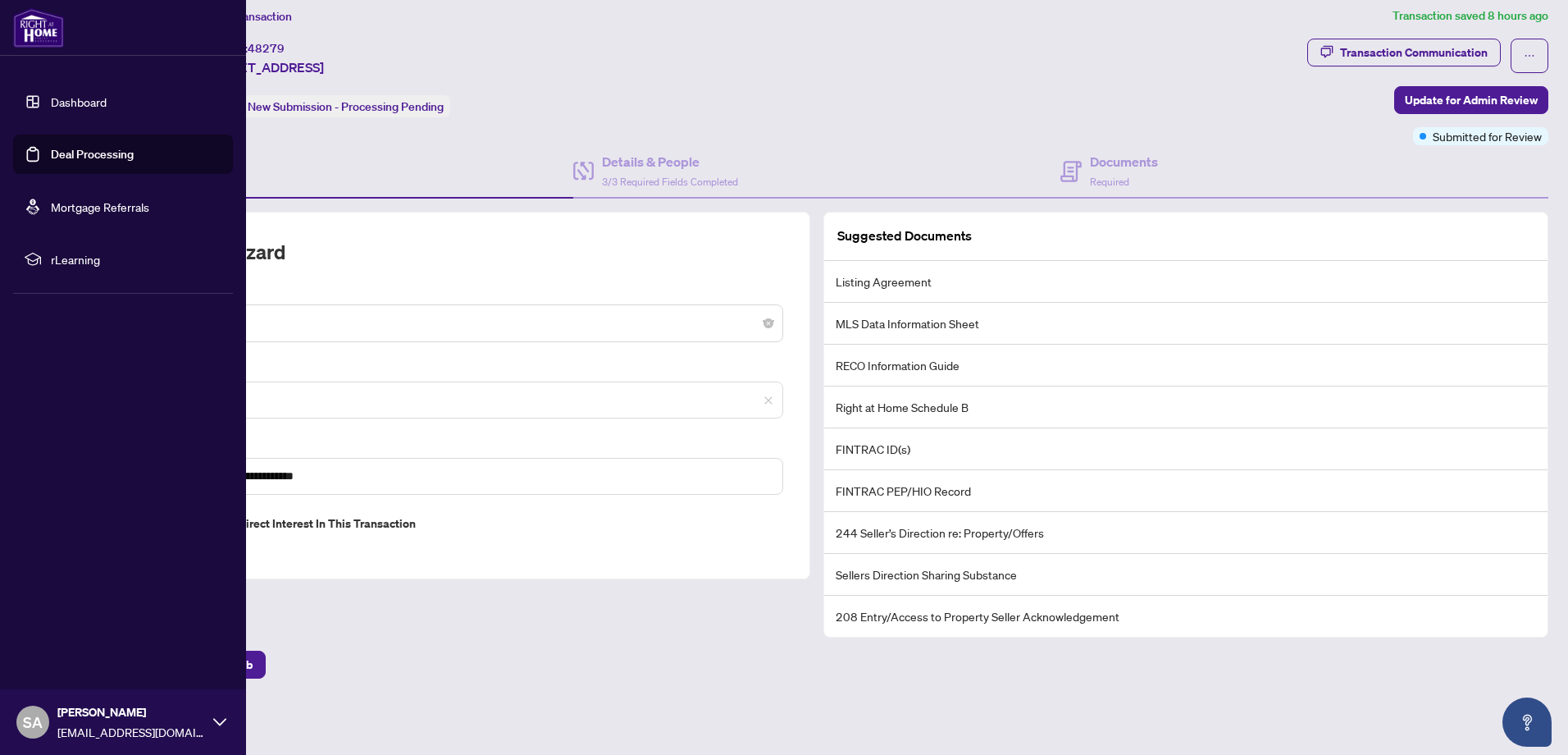
click at [97, 150] on link "Deal Processing" at bounding box center [92, 155] width 83 height 15
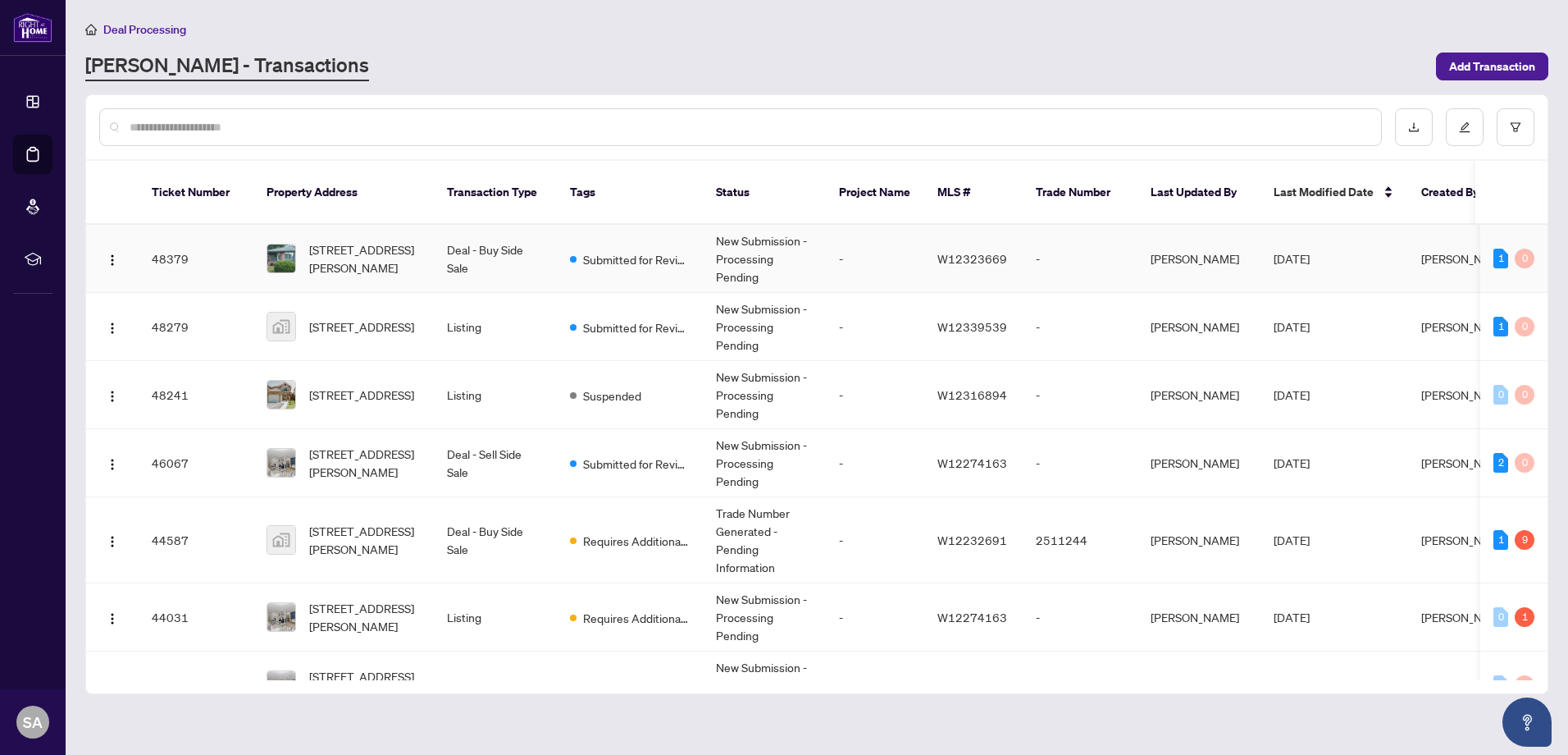
click at [347, 240] on span "81 Addington Cres, Brampton, Ontario L6T 2R4, Canada" at bounding box center [365, 258] width 111 height 36
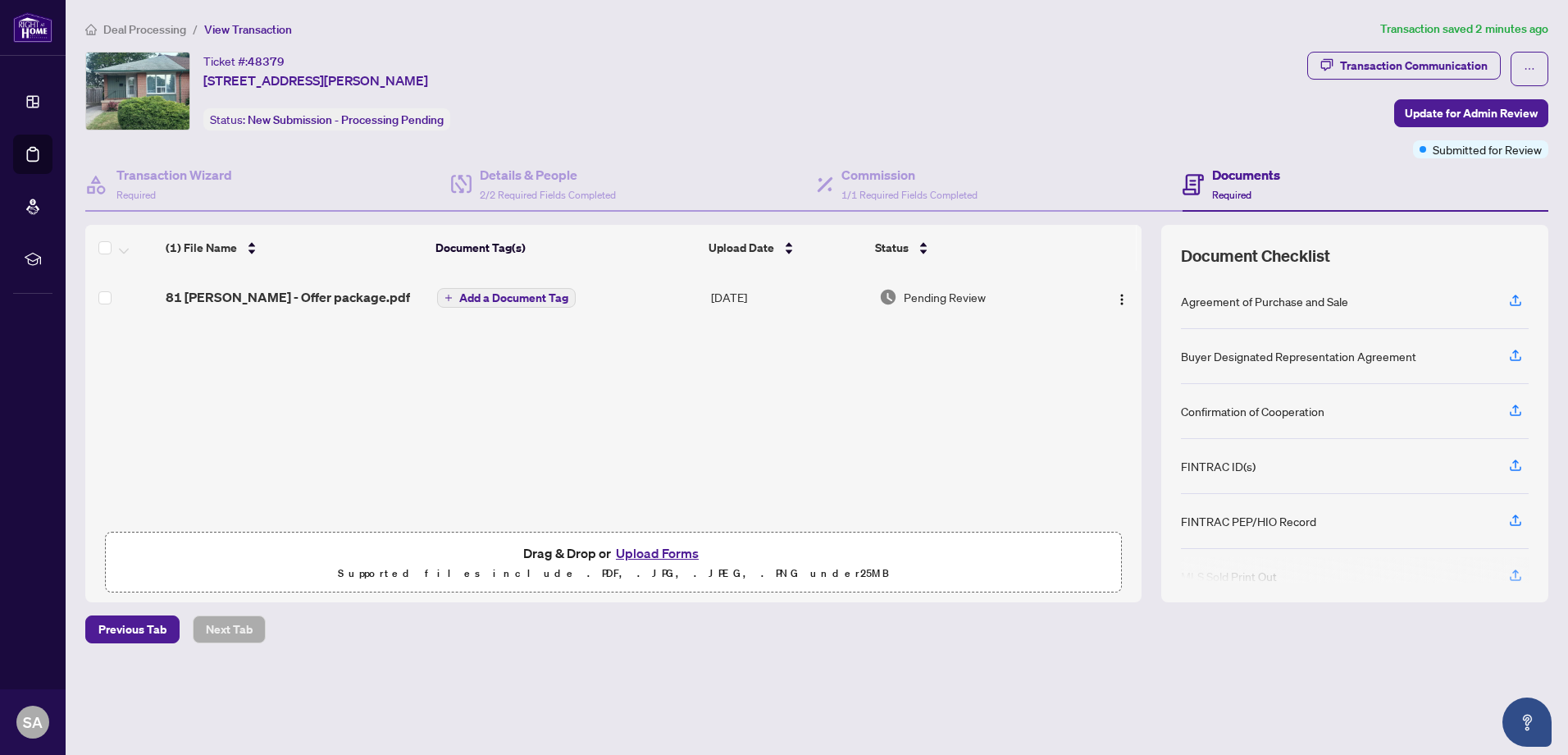
click at [680, 554] on button "Upload Forms" at bounding box center [658, 552] width 92 height 22
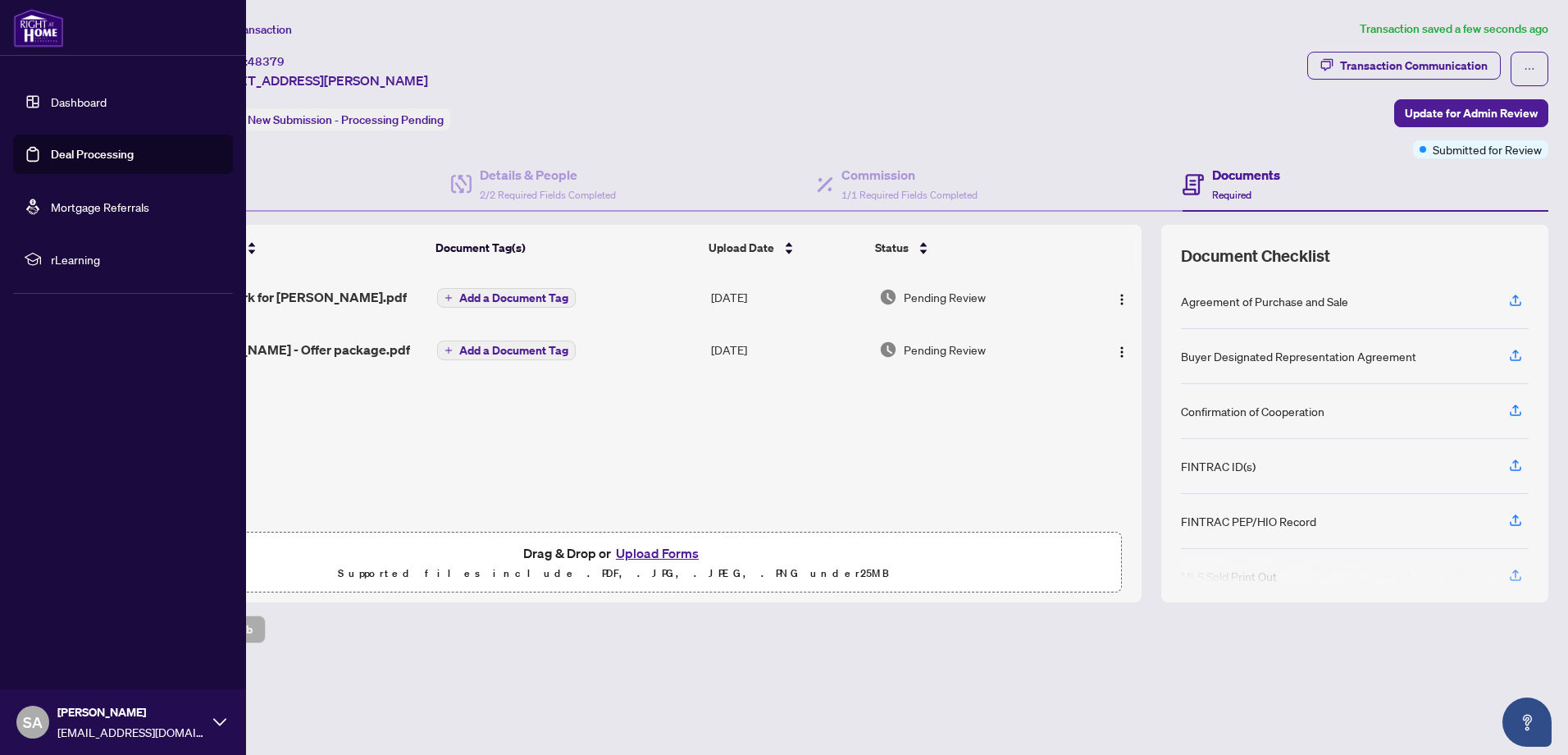
click at [45, 18] on img at bounding box center [39, 28] width 51 height 40
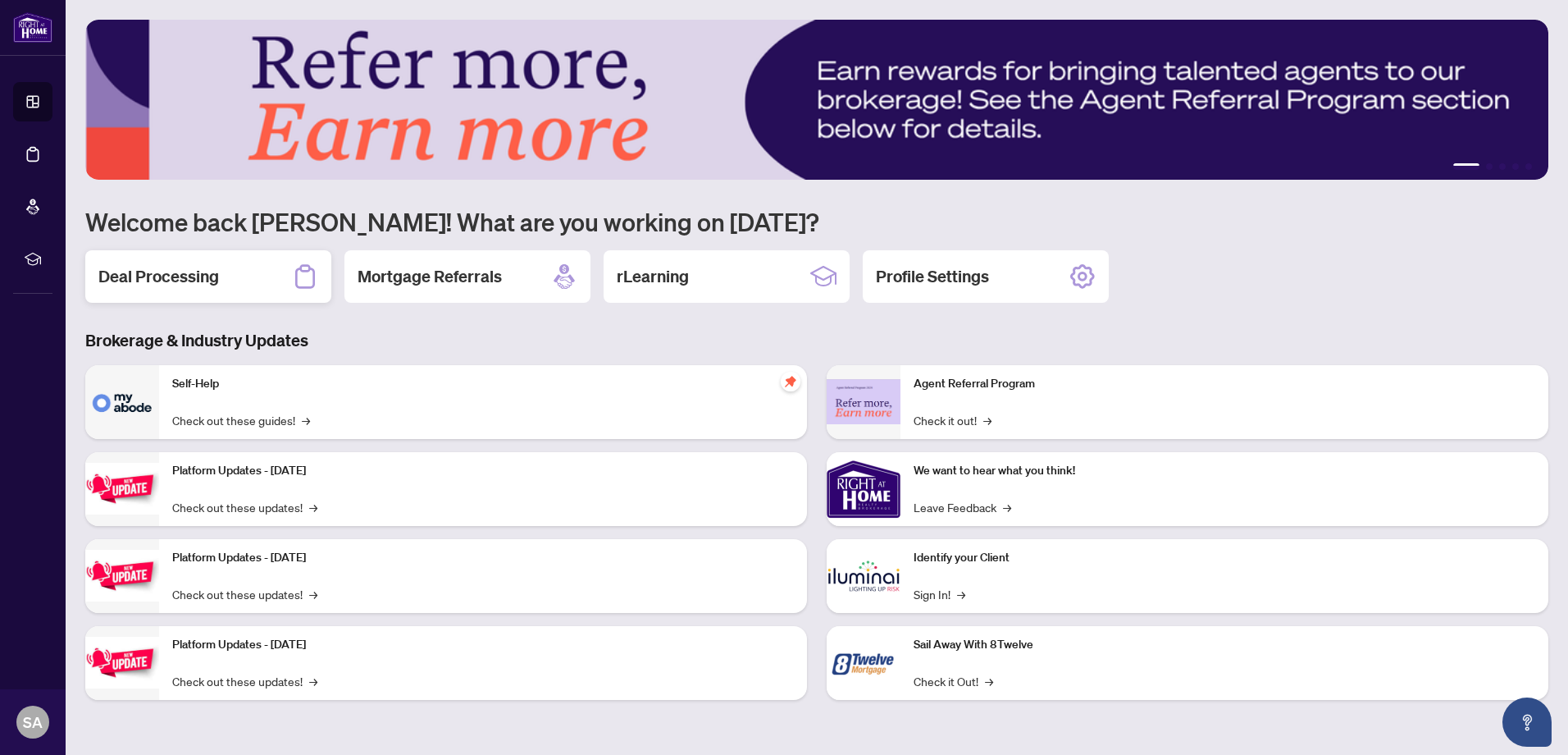
click at [227, 282] on div "Deal Processing" at bounding box center [208, 277] width 246 height 53
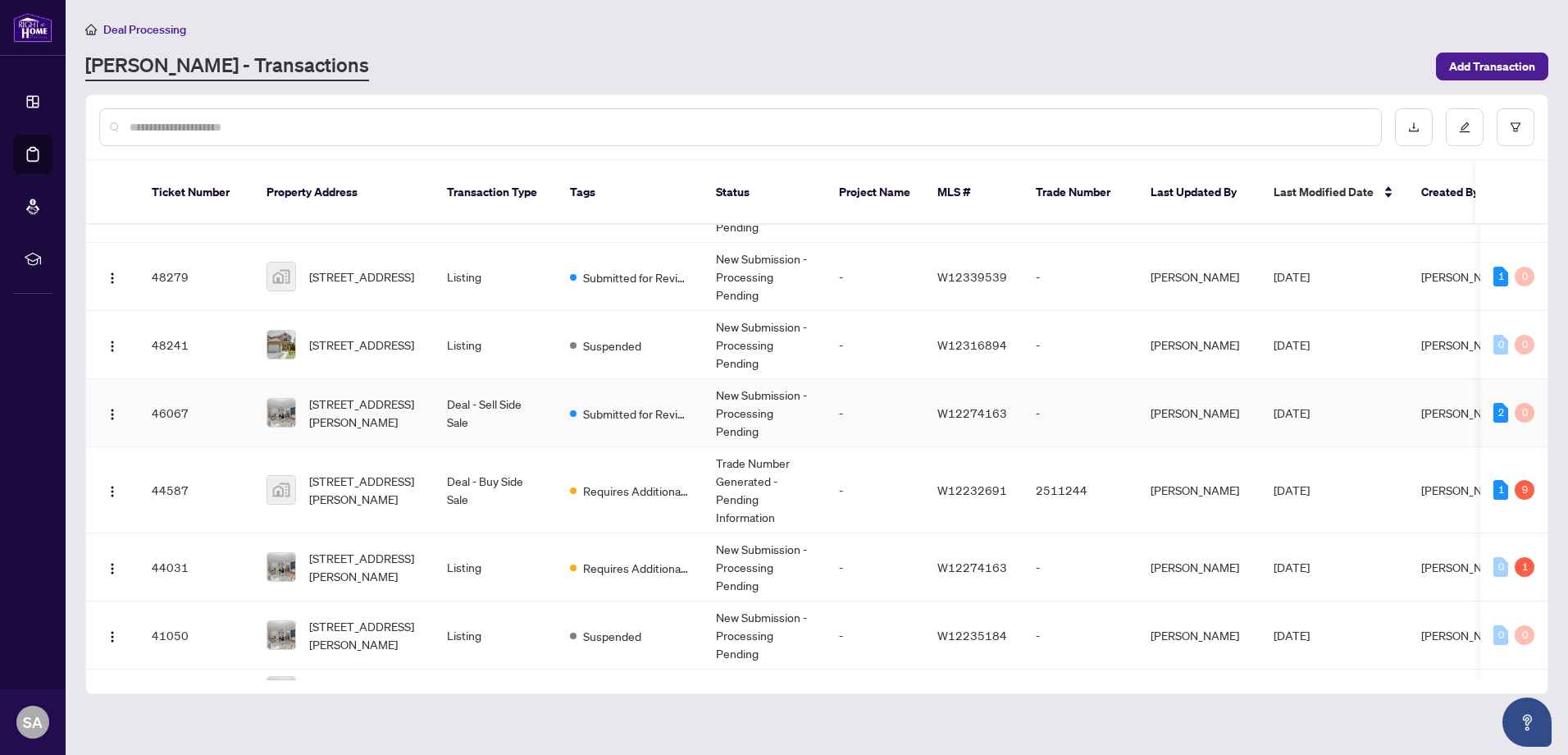
scroll to position [48, 0]
